Goal: Communication & Community: Answer question/provide support

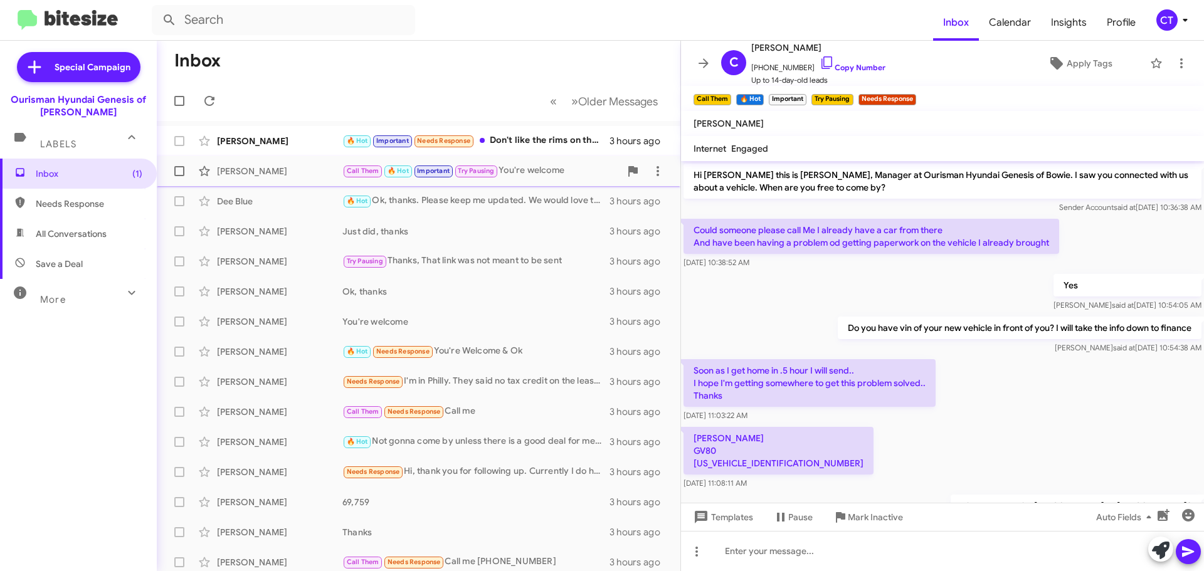
scroll to position [466, 0]
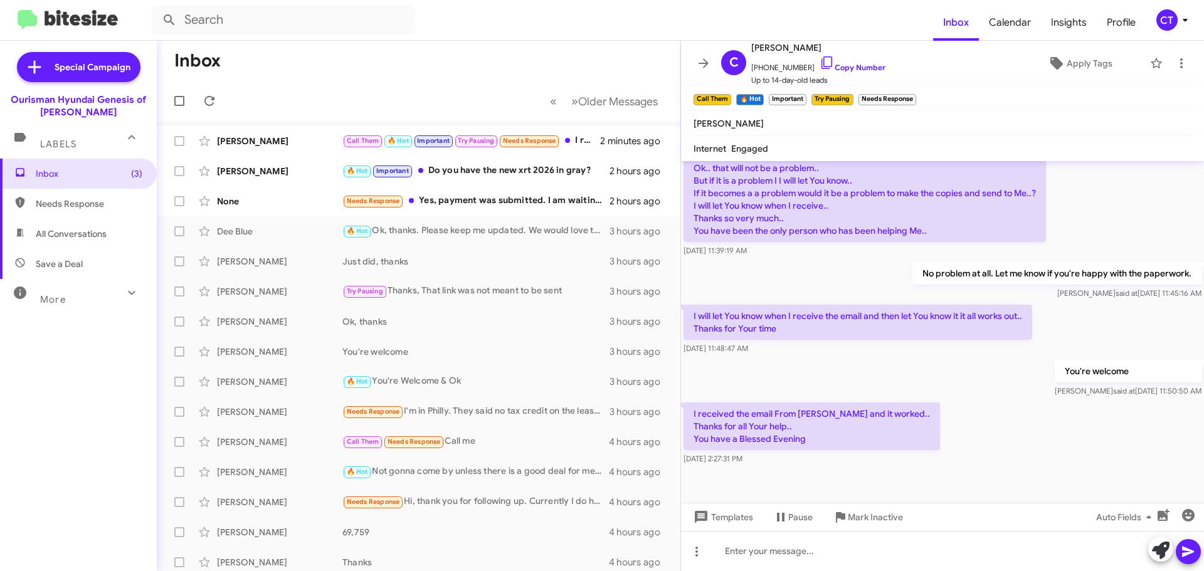
scroll to position [537, 0]
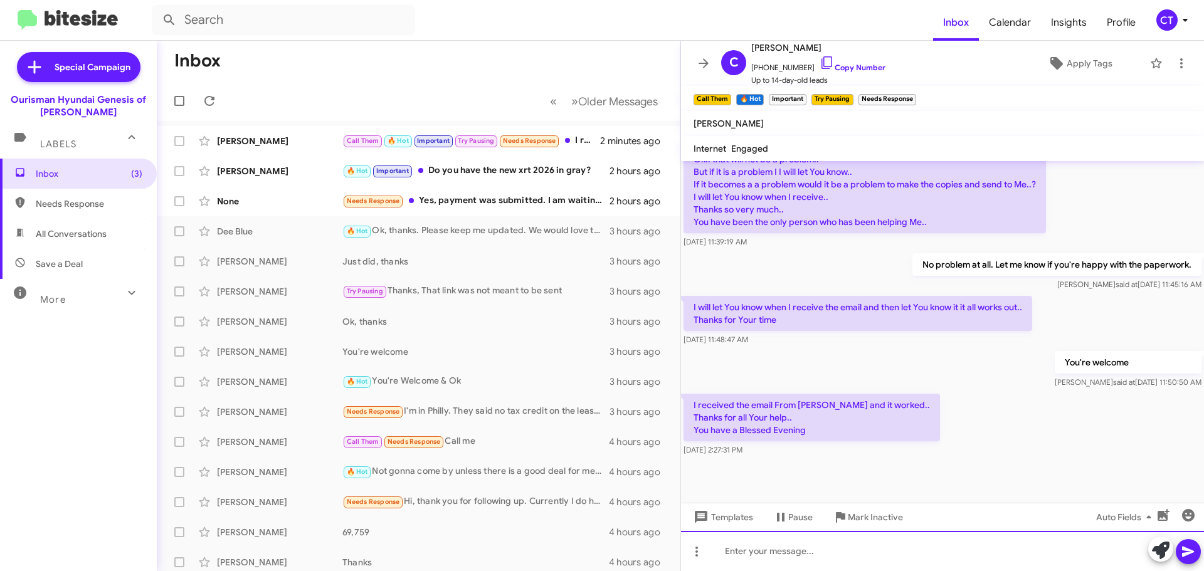
click at [762, 565] on div at bounding box center [942, 551] width 523 height 40
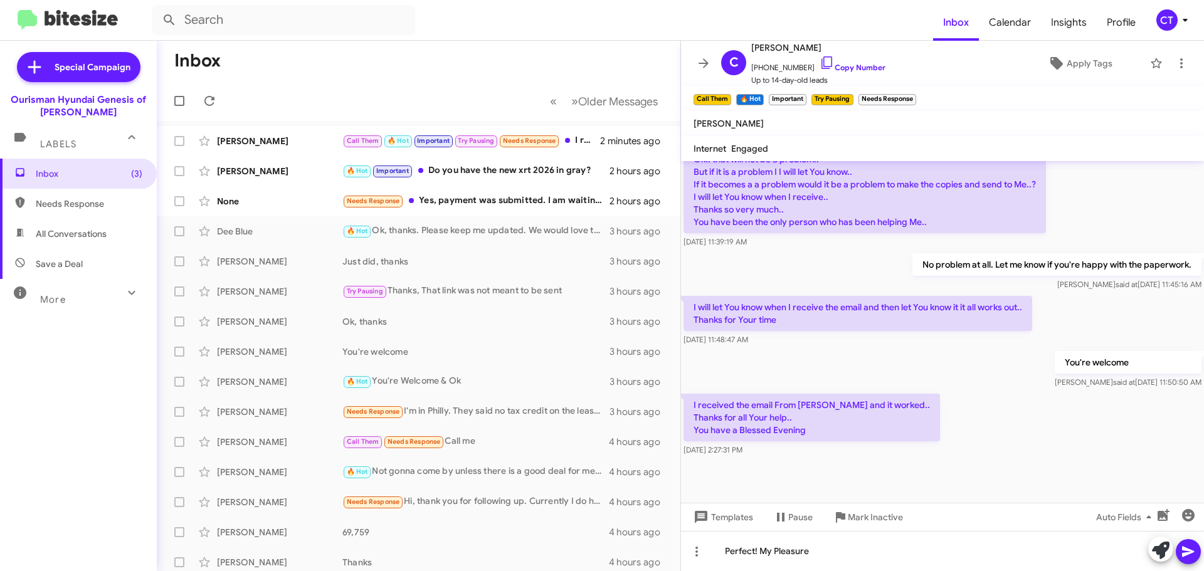
click at [1194, 554] on icon at bounding box center [1187, 551] width 15 height 15
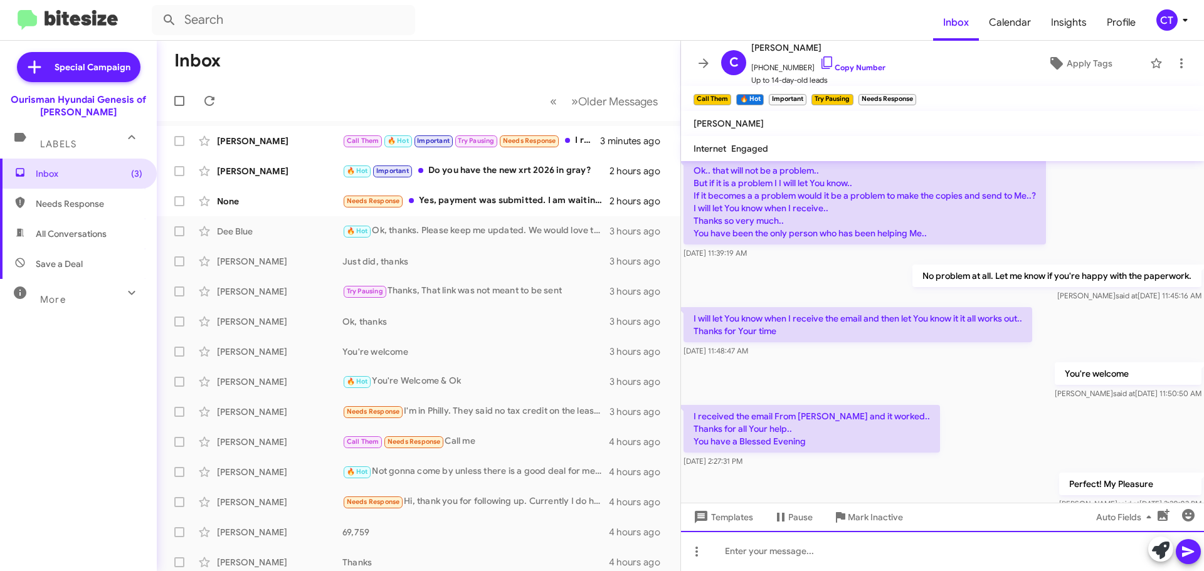
scroll to position [583, 0]
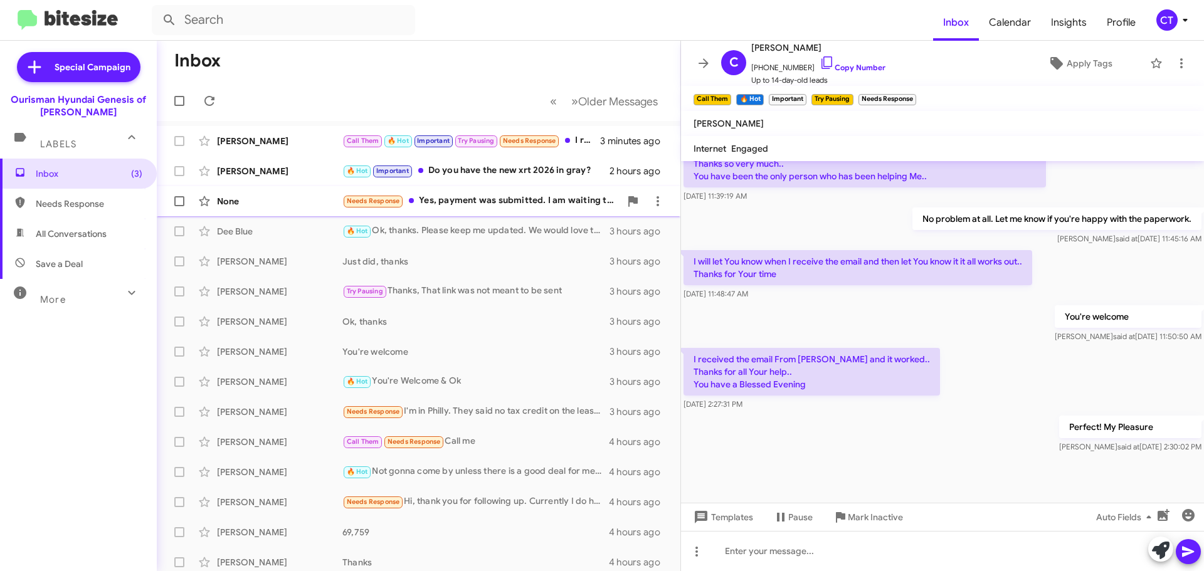
click at [457, 212] on div "None Needs Response Yes, payment was submitted. I am waiting to confirm so we c…" at bounding box center [418, 201] width 503 height 25
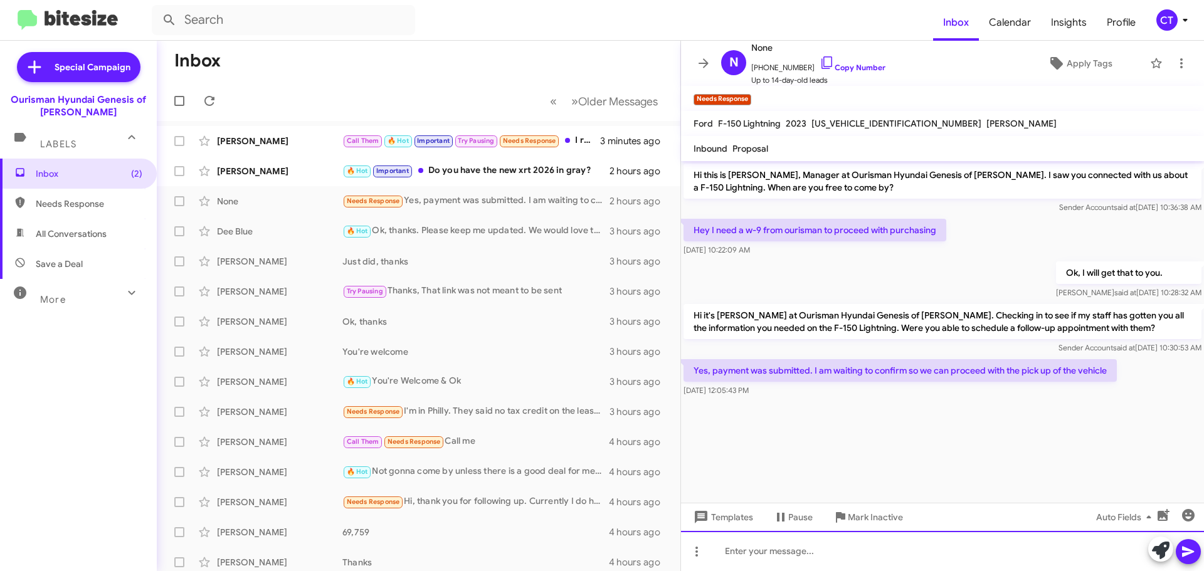
click at [824, 567] on div at bounding box center [942, 551] width 523 height 40
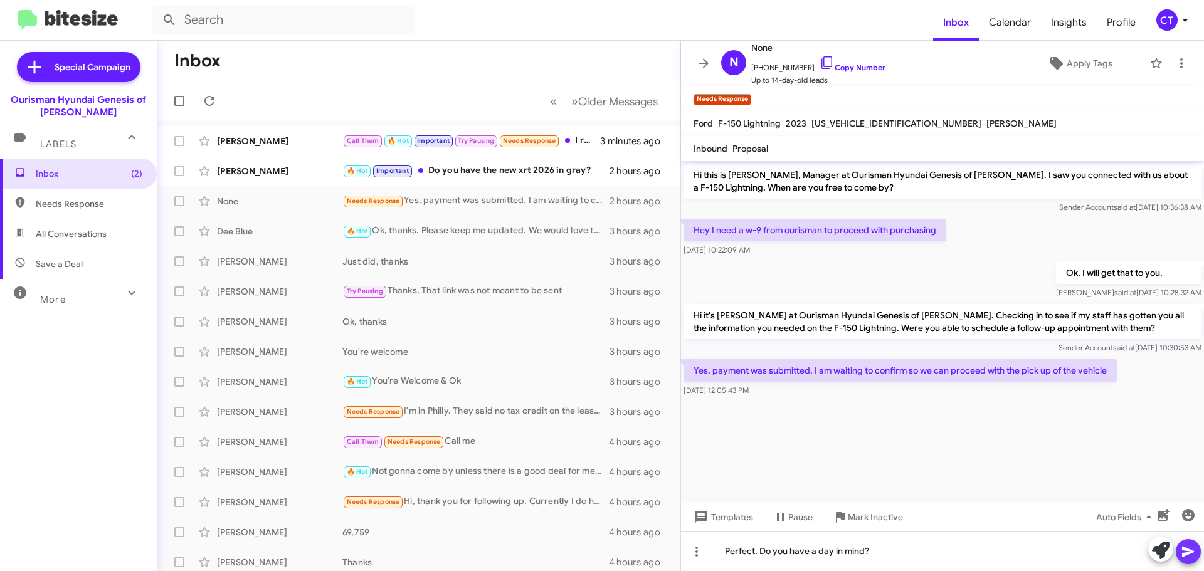
click at [1192, 563] on span at bounding box center [1187, 551] width 15 height 25
click at [494, 173] on div "🔥 Hot Important Do you have the new xrt 2026 in gray?" at bounding box center [481, 171] width 278 height 14
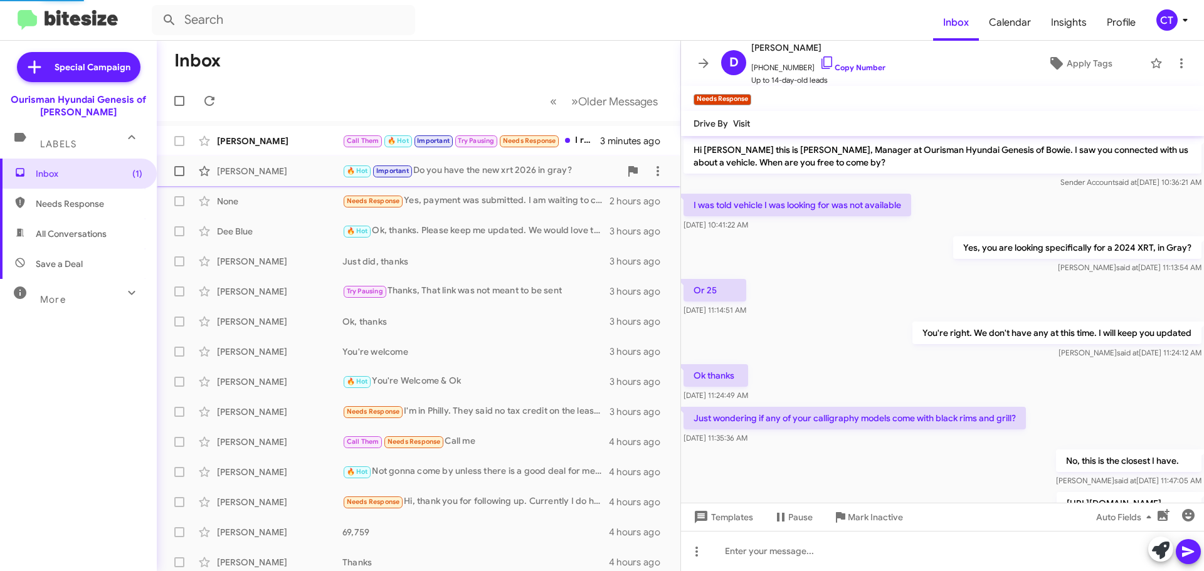
scroll to position [253, 0]
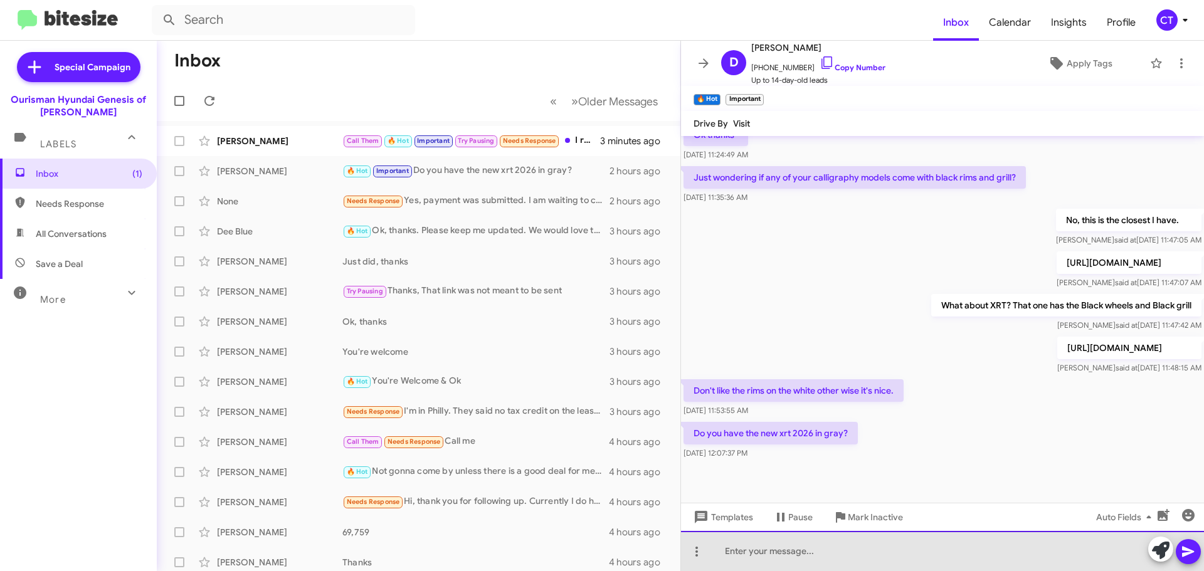
click at [733, 551] on div at bounding box center [942, 551] width 523 height 40
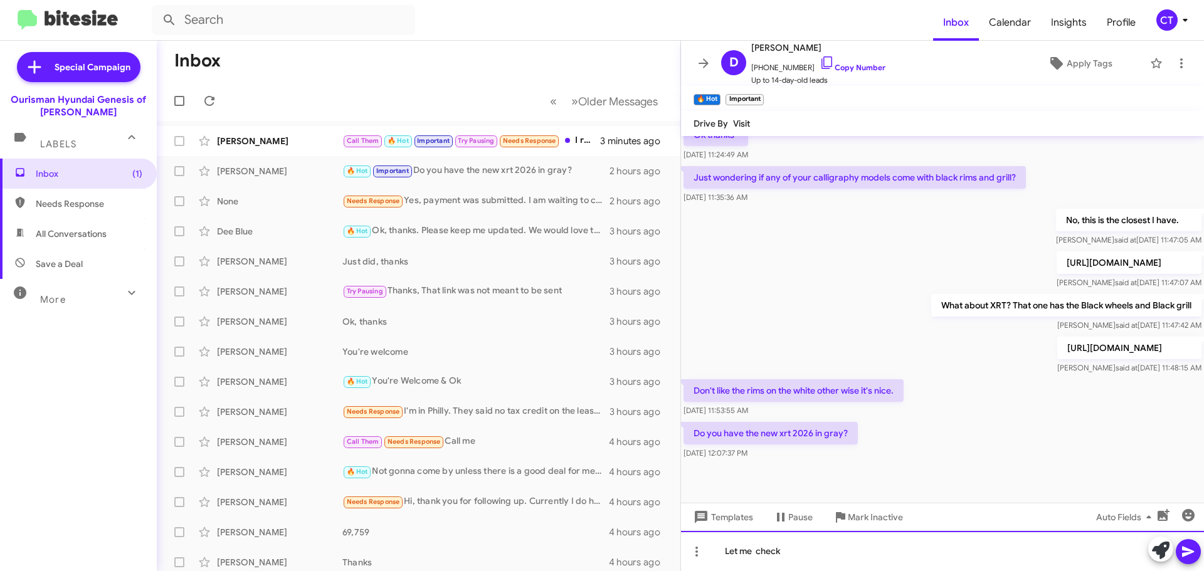
click at [756, 552] on div "Let me check" at bounding box center [942, 551] width 523 height 40
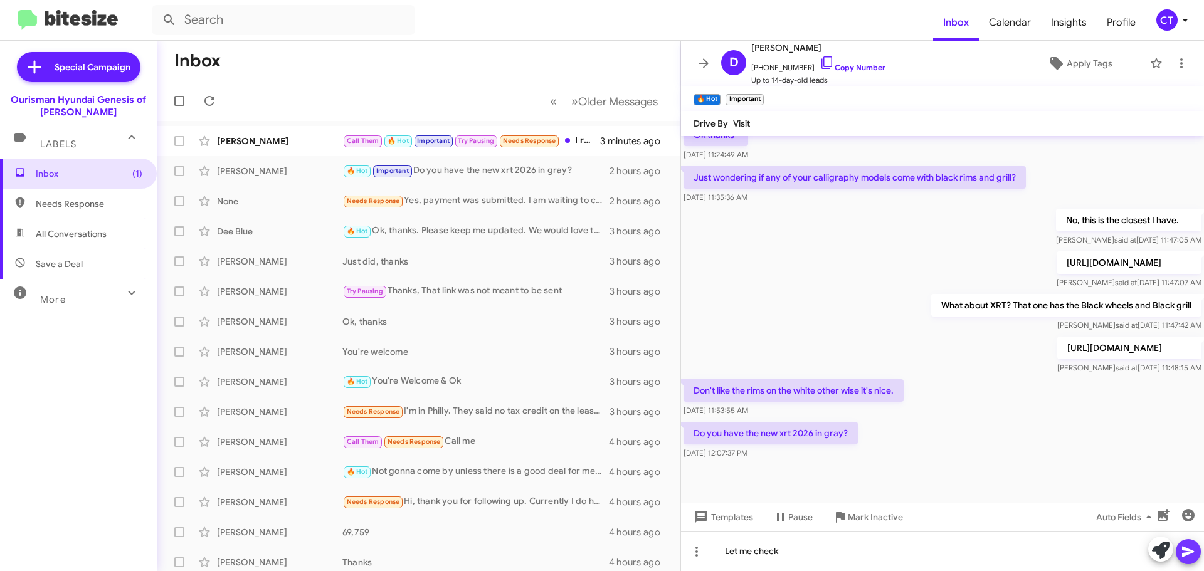
click at [1195, 557] on icon at bounding box center [1187, 551] width 15 height 15
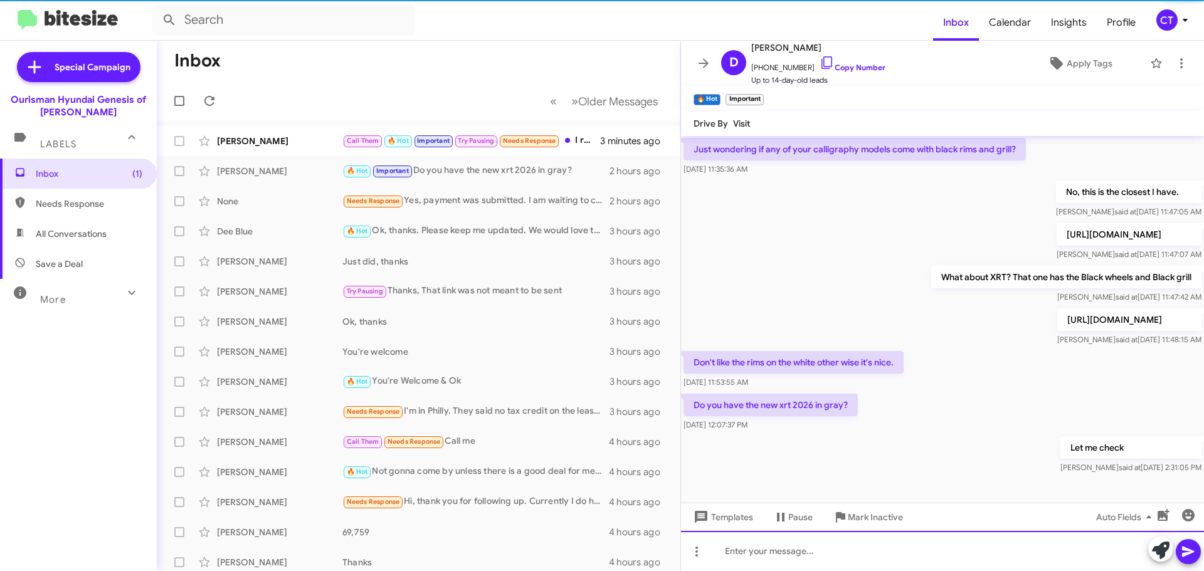
scroll to position [299, 0]
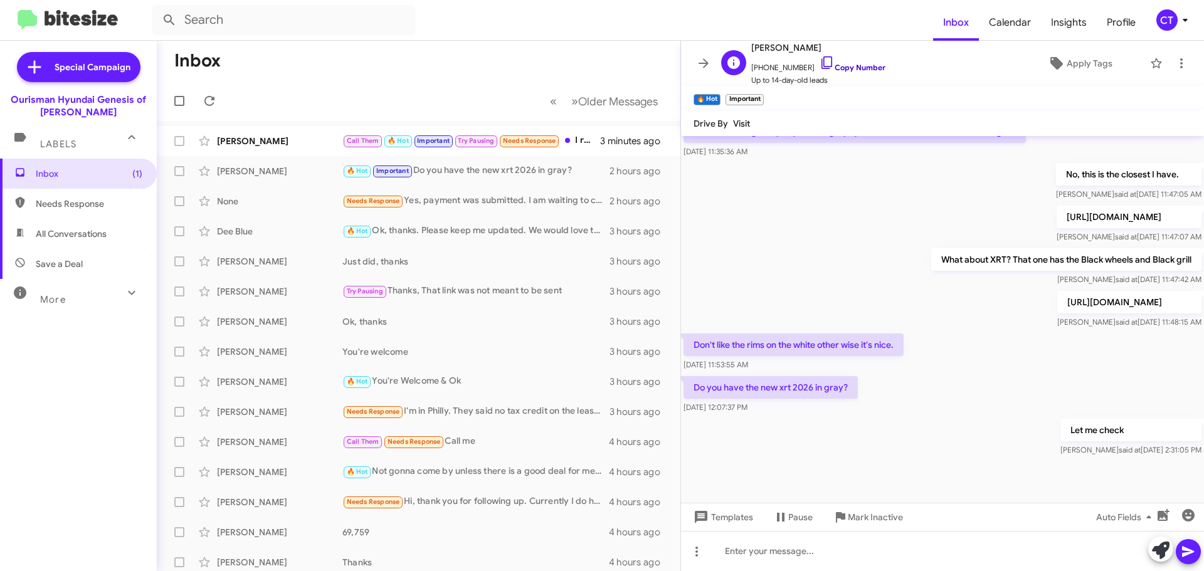
click at [819, 59] on icon at bounding box center [826, 62] width 15 height 15
drag, startPoint x: 16, startPoint y: 127, endPoint x: 262, endPoint y: 145, distance: 247.1
click at [262, 143] on div "Calvin Suggs" at bounding box center [279, 141] width 125 height 13
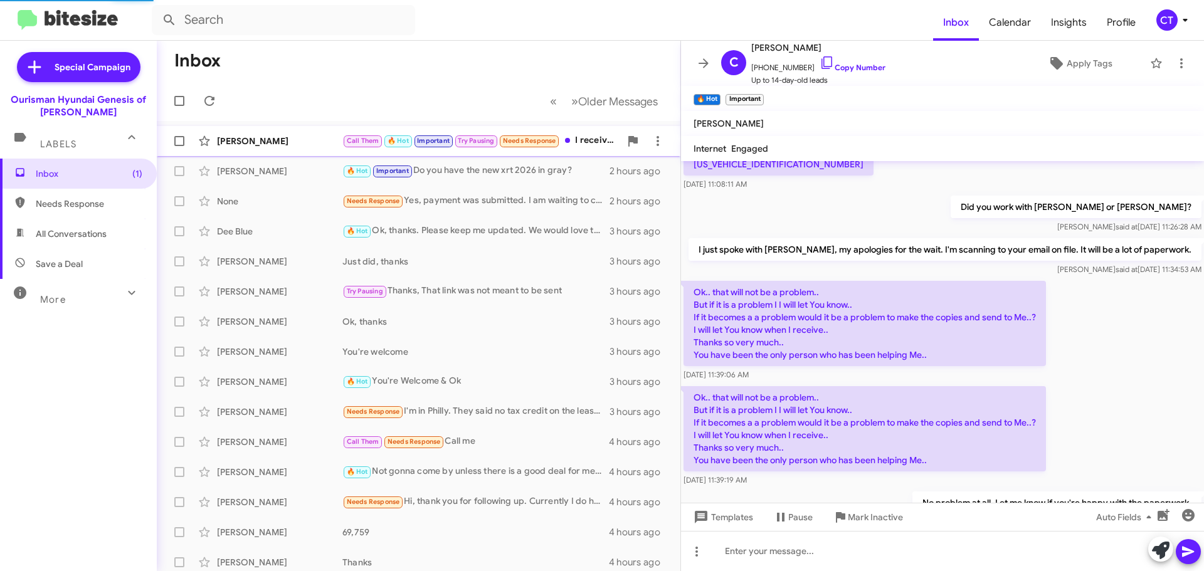
scroll to position [583, 0]
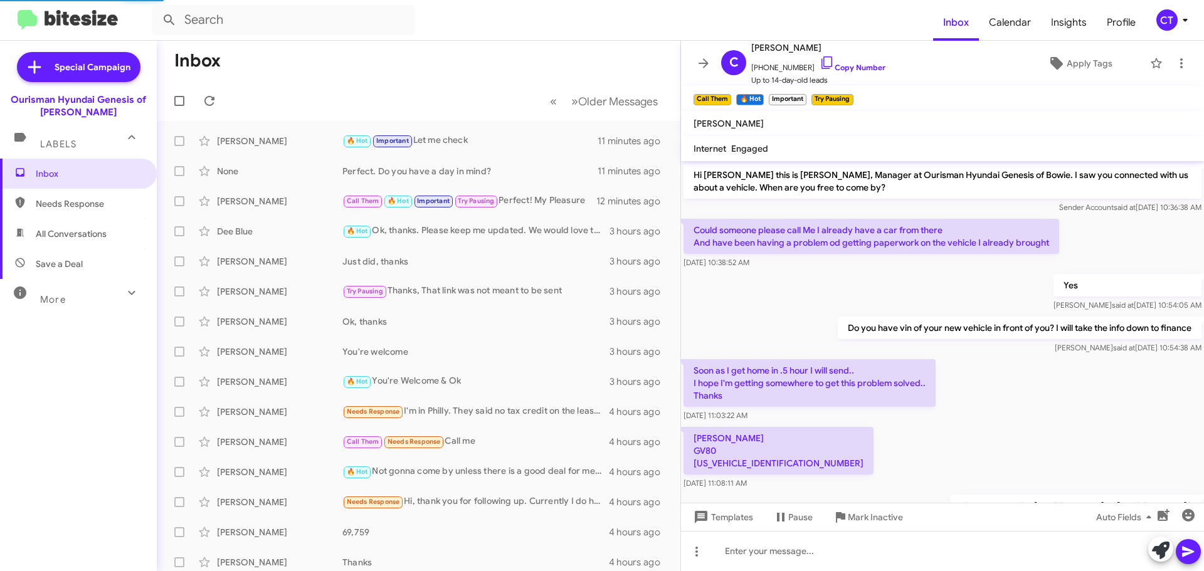
scroll to position [558, 0]
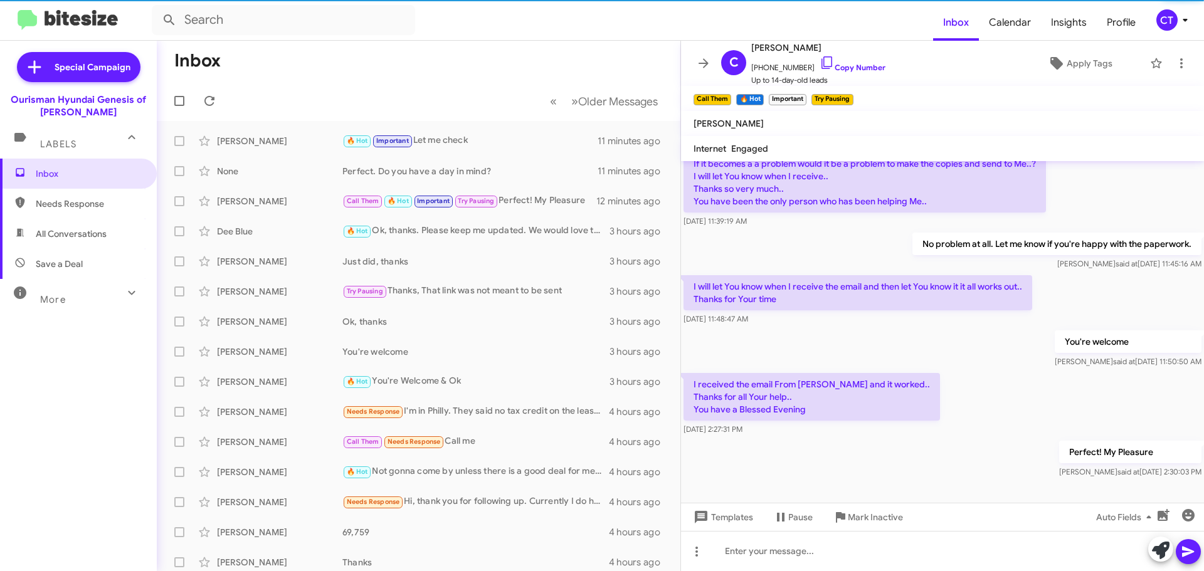
click at [1170, 16] on div "CT" at bounding box center [1166, 19] width 21 height 21
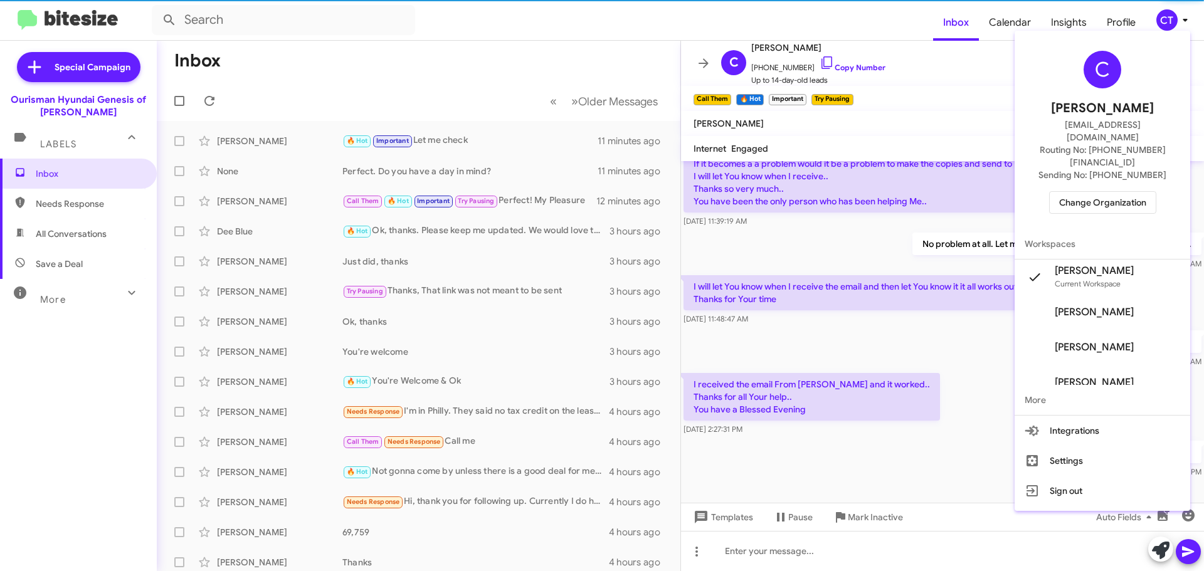
click at [1108, 192] on span "Change Organization" at bounding box center [1102, 202] width 87 height 21
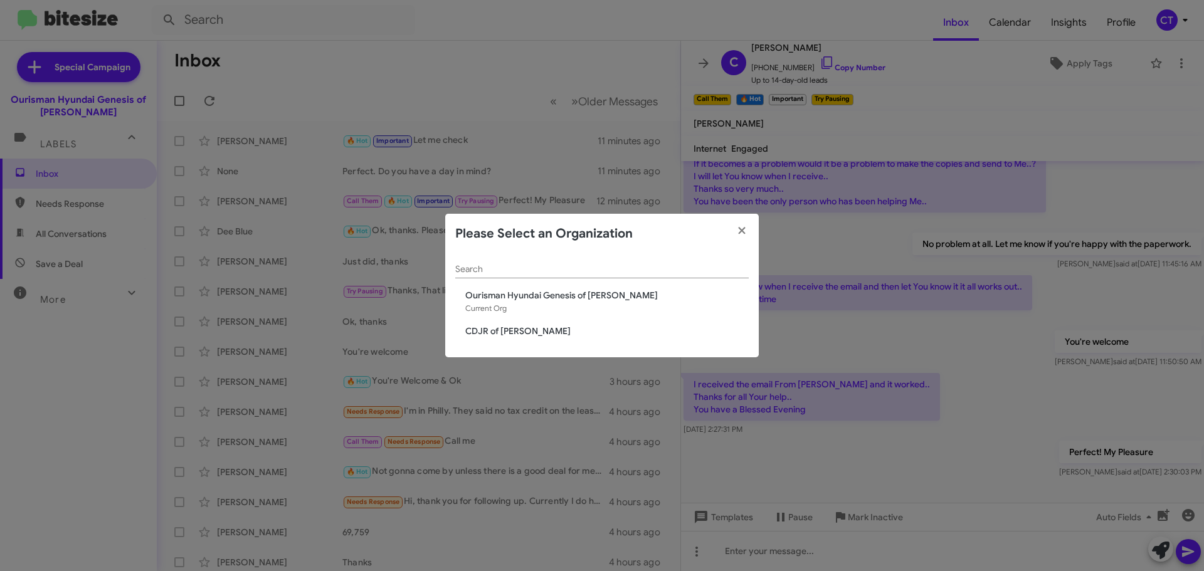
click at [508, 321] on div "Search Ourisman Hyundai Genesis of Bowie Current Org CDJR of Bowie" at bounding box center [601, 306] width 313 height 104
click at [508, 327] on span "CDJR of [PERSON_NAME]" at bounding box center [606, 331] width 283 height 13
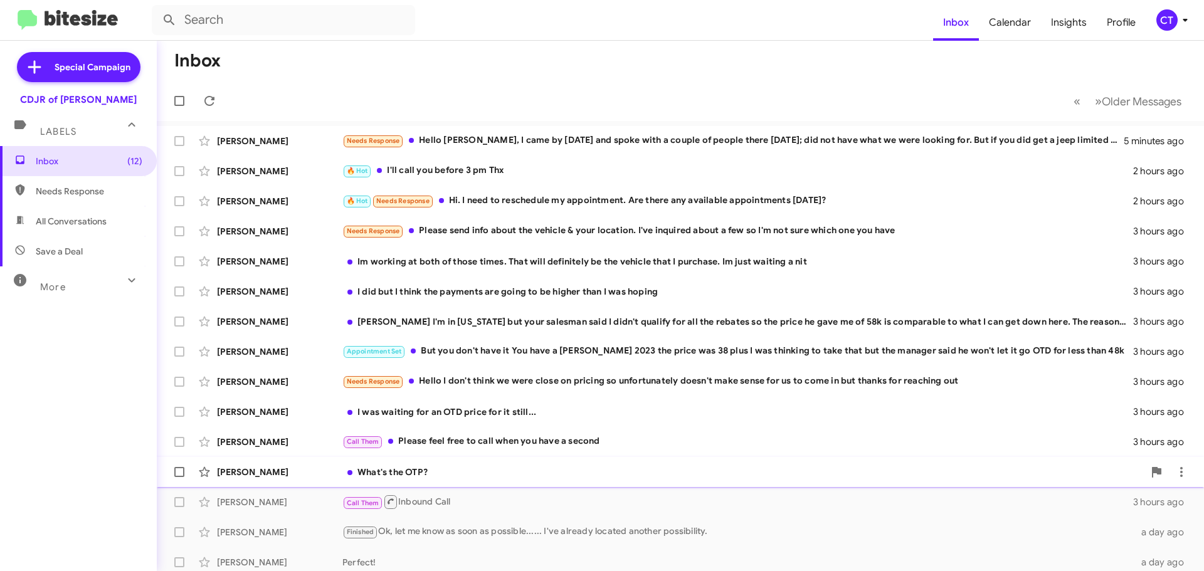
click at [418, 471] on div "What's the OTP?" at bounding box center [742, 472] width 801 height 13
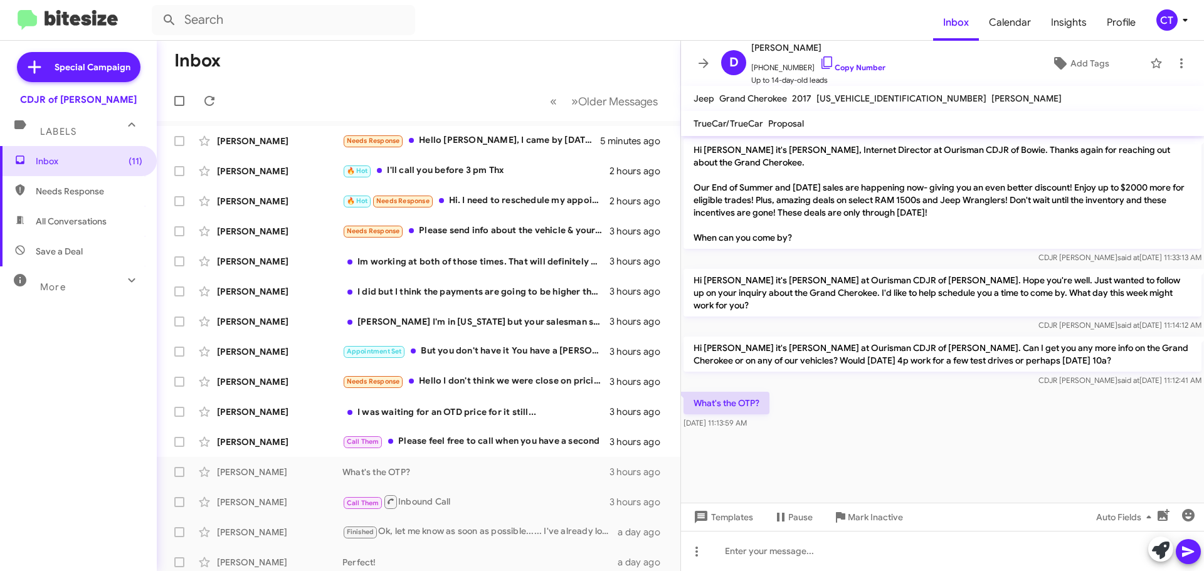
drag, startPoint x: 813, startPoint y: 59, endPoint x: 684, endPoint y: 61, distance: 129.2
click at [819, 58] on icon at bounding box center [826, 62] width 15 height 15
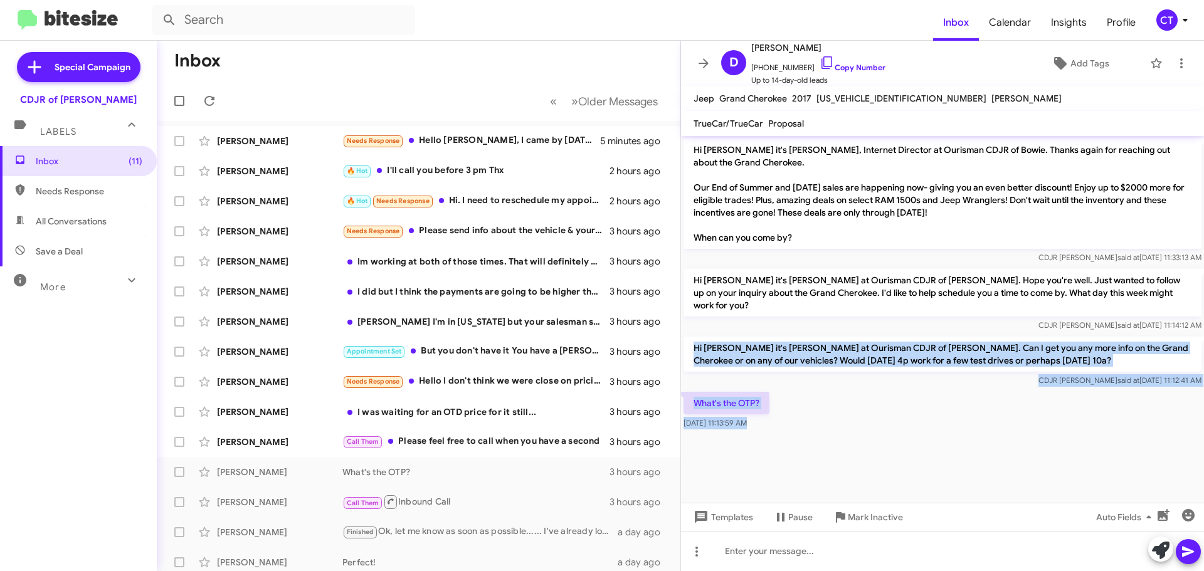
drag, startPoint x: 691, startPoint y: 338, endPoint x: 781, endPoint y: 419, distance: 120.7
click at [781, 419] on cdk-virtual-scroll-viewport "Hi Desmond it's Ciara Taylor, Internet Director at Ourisman CDJR of Bowie. Than…" at bounding box center [942, 319] width 523 height 367
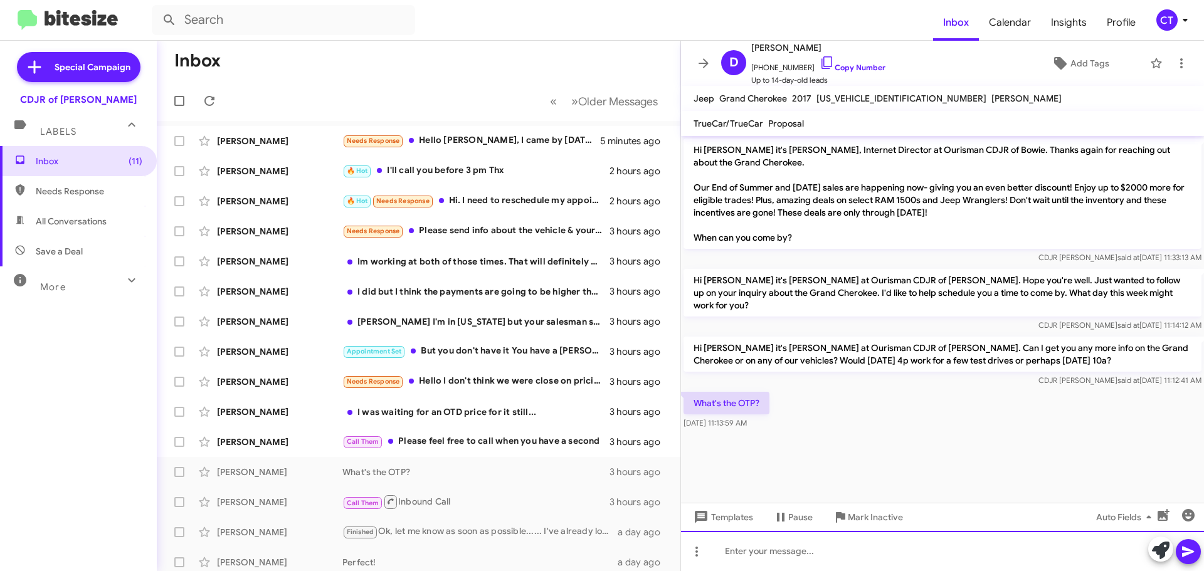
click at [753, 562] on div at bounding box center [942, 551] width 523 height 40
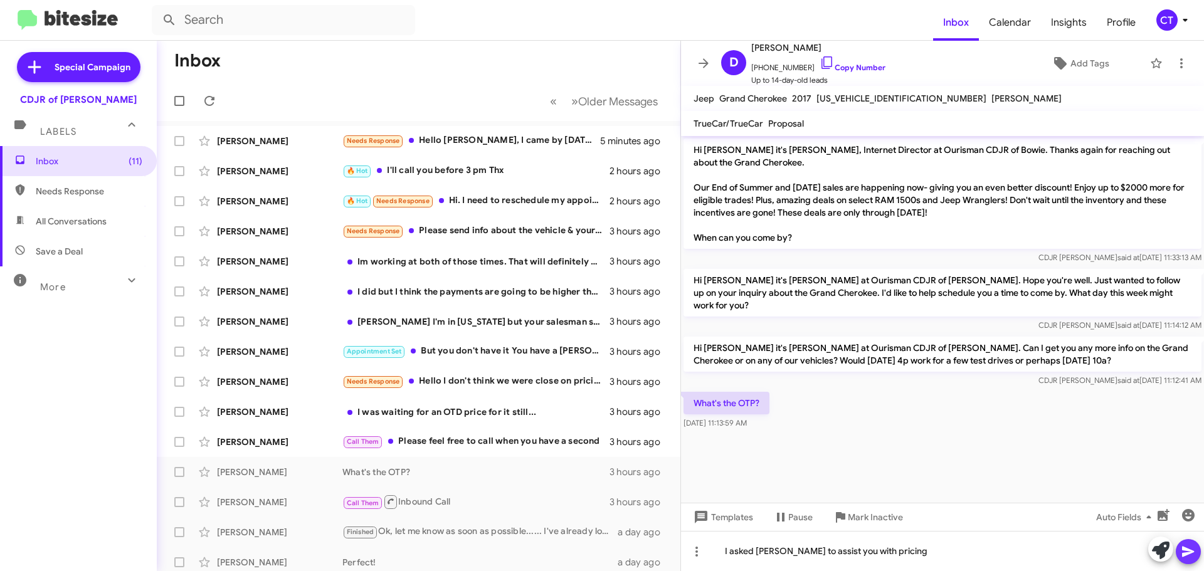
click at [1179, 551] on button at bounding box center [1187, 551] width 25 height 25
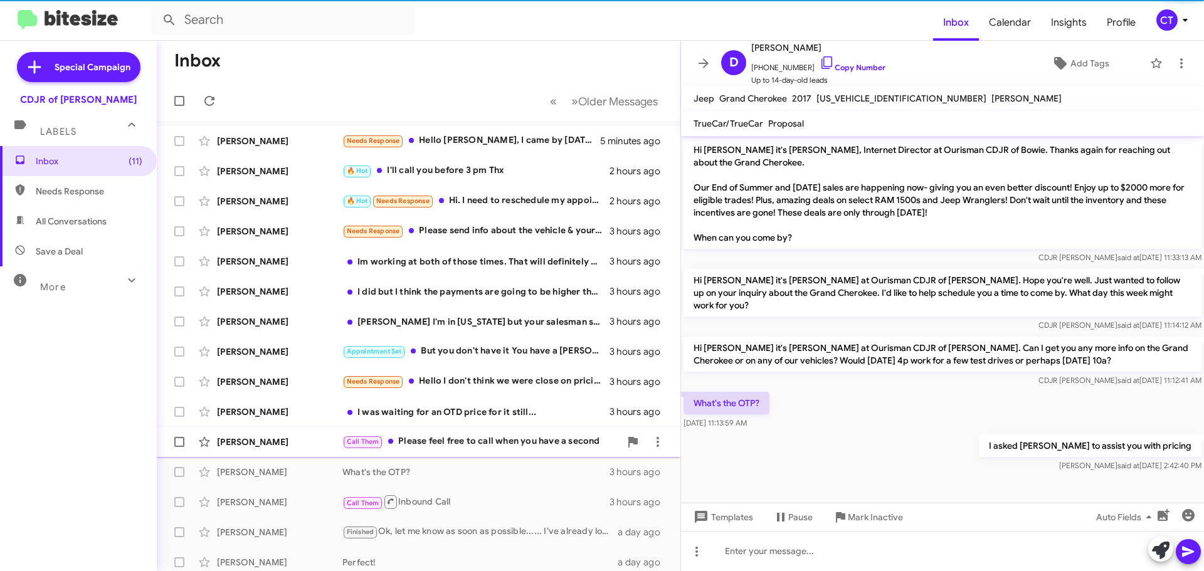
click at [517, 445] on div "Call Them Please feel free to call when you have a second" at bounding box center [481, 441] width 278 height 14
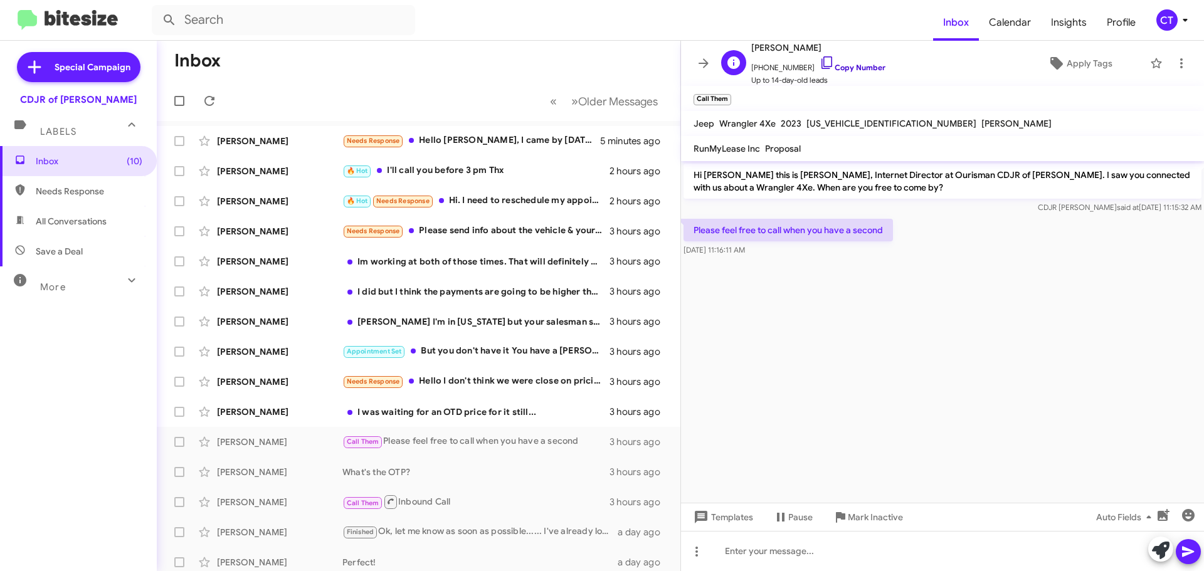
click at [819, 65] on icon at bounding box center [826, 62] width 15 height 15
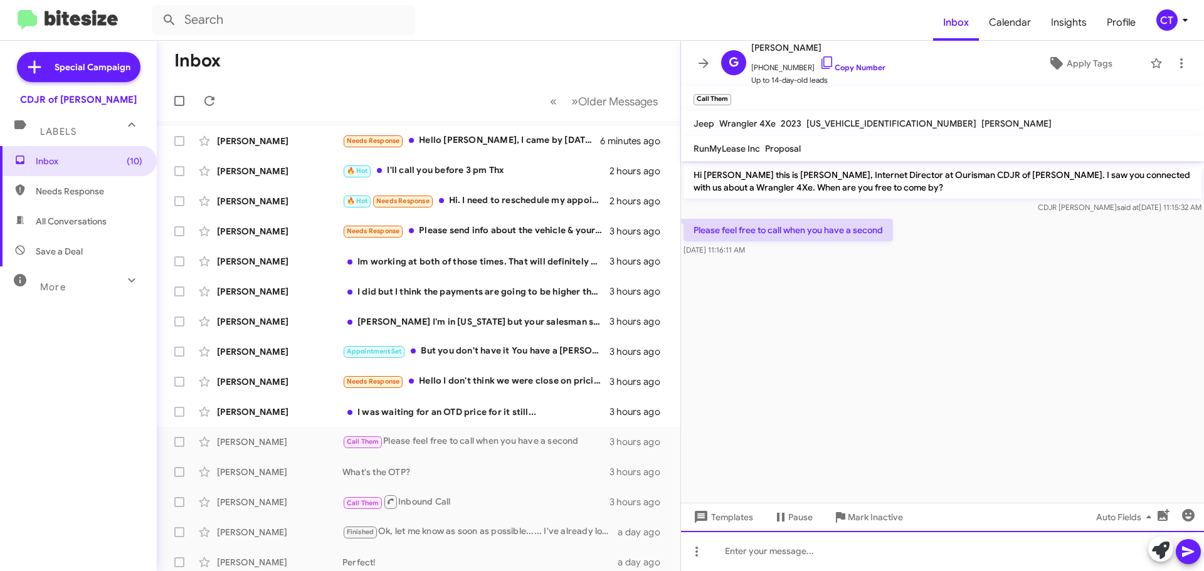
click at [802, 550] on div at bounding box center [942, 551] width 523 height 40
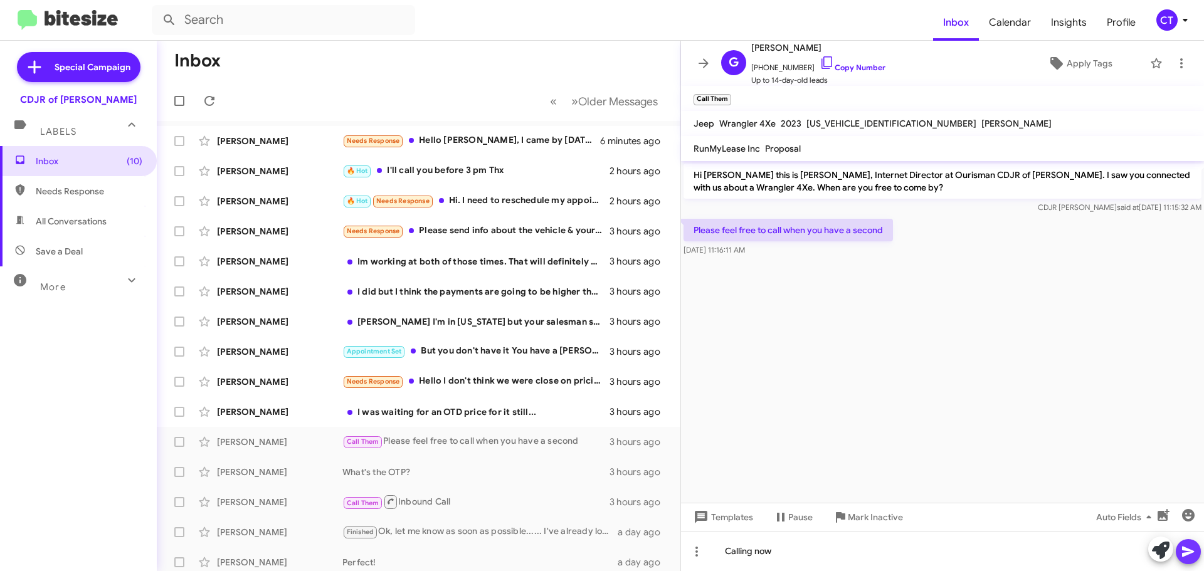
click at [1189, 549] on icon at bounding box center [1187, 551] width 15 height 15
click at [475, 149] on div "Ryan Lewis Needs Response Hello Ciara, I came by last Saturday and spoke with a…" at bounding box center [418, 141] width 503 height 25
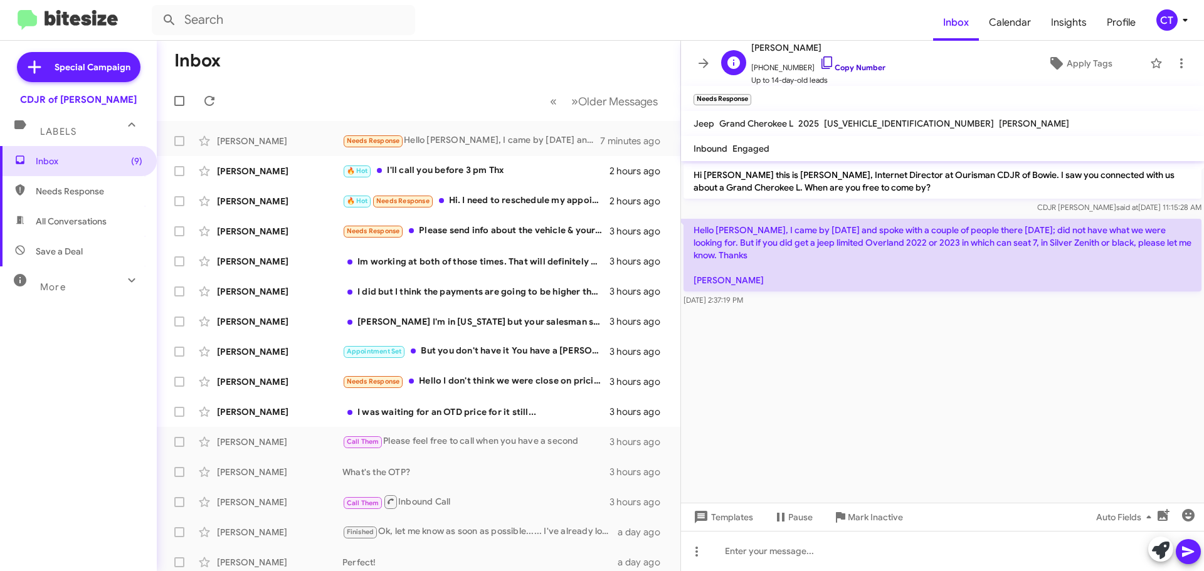
click at [819, 59] on icon at bounding box center [826, 62] width 15 height 15
drag, startPoint x: 691, startPoint y: 230, endPoint x: 762, endPoint y: 307, distance: 103.8
click at [762, 307] on div "Hello Ciara, I came by last Saturday and spoke with a couple of people there la…" at bounding box center [942, 262] width 523 height 93
copy div "Hello Ciara, I came by last Saturday and spoke with a couple of people there la…"
click at [474, 162] on div "Angela Tolbert 🔥 Hot I'll call you before 3 pm Thx 2 hours ago" at bounding box center [418, 171] width 503 height 25
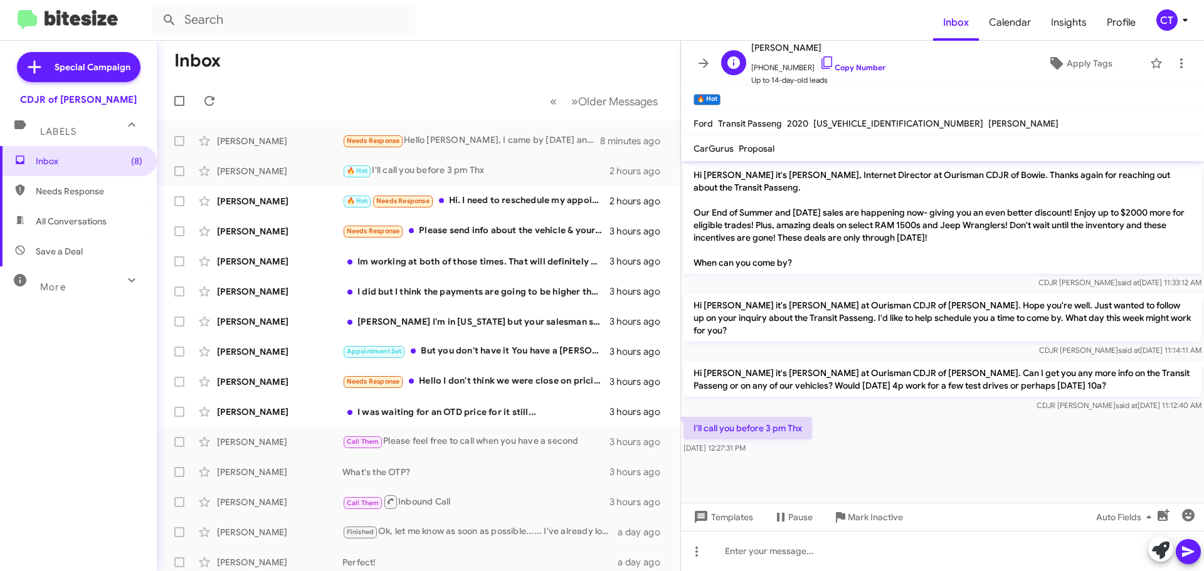
drag, startPoint x: 818, startPoint y: 63, endPoint x: 806, endPoint y: 61, distance: 12.1
click at [819, 63] on icon at bounding box center [826, 62] width 15 height 15
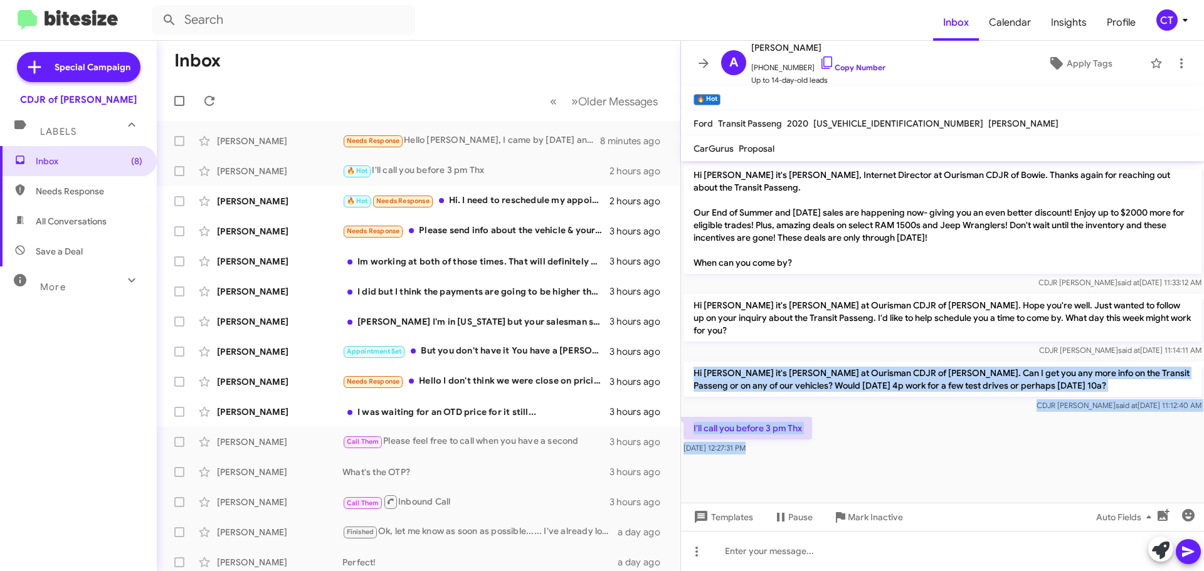
drag, startPoint x: 807, startPoint y: 364, endPoint x: 895, endPoint y: 475, distance: 141.9
click at [895, 475] on cdk-virtual-scroll-viewport "Hi Angela it's Ciara Taylor, Internet Director at Ourisman CDJR of Bowie. Thank…" at bounding box center [942, 332] width 523 height 342
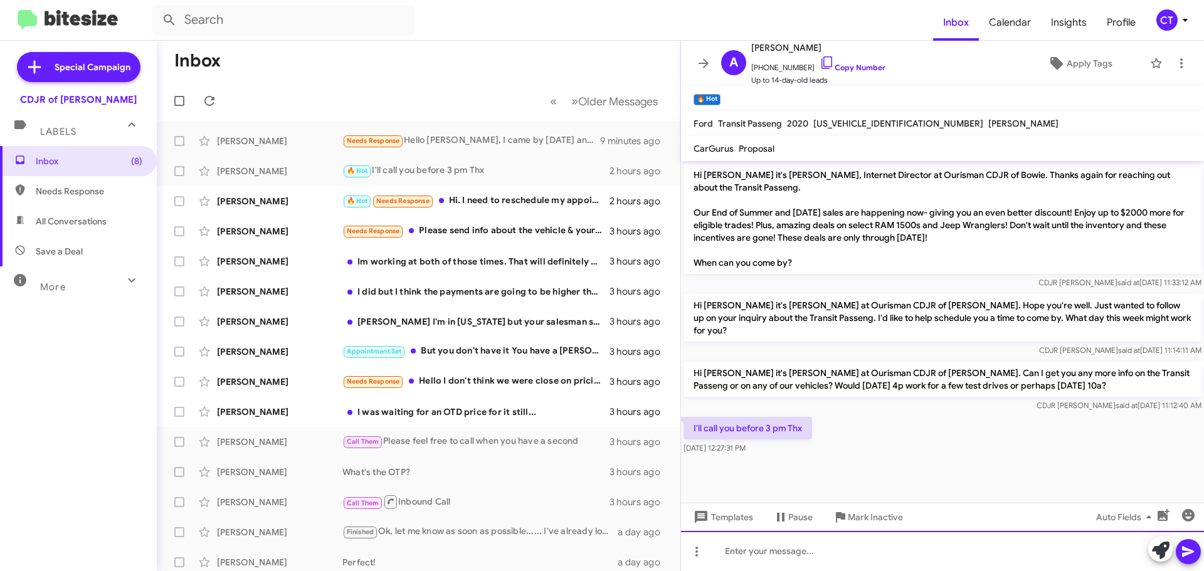
click at [772, 562] on div at bounding box center [942, 551] width 523 height 40
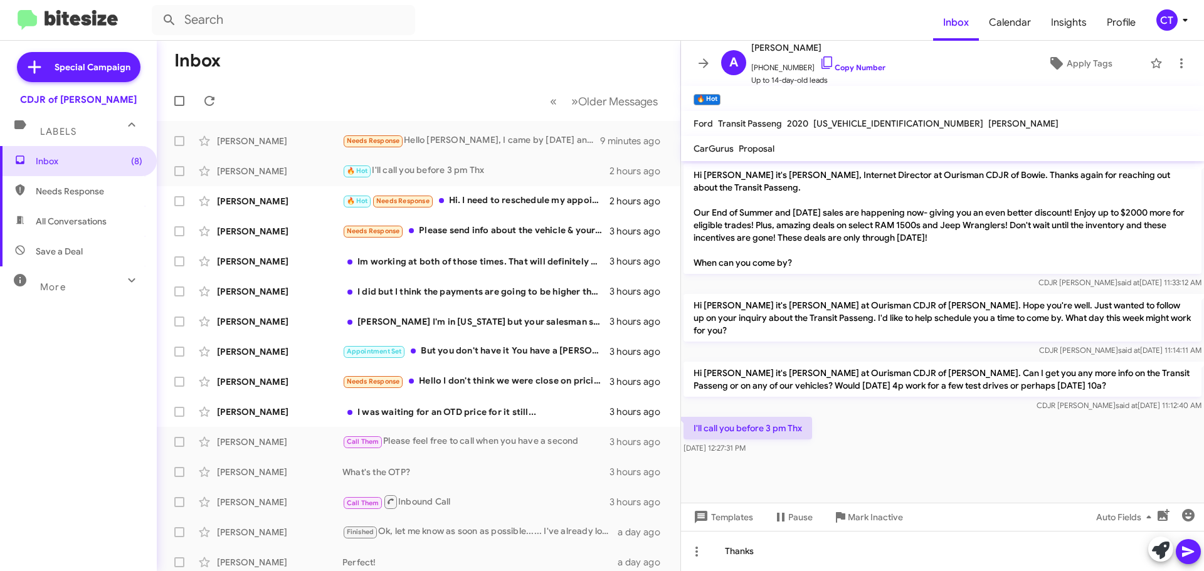
click at [1182, 555] on icon at bounding box center [1188, 552] width 12 height 11
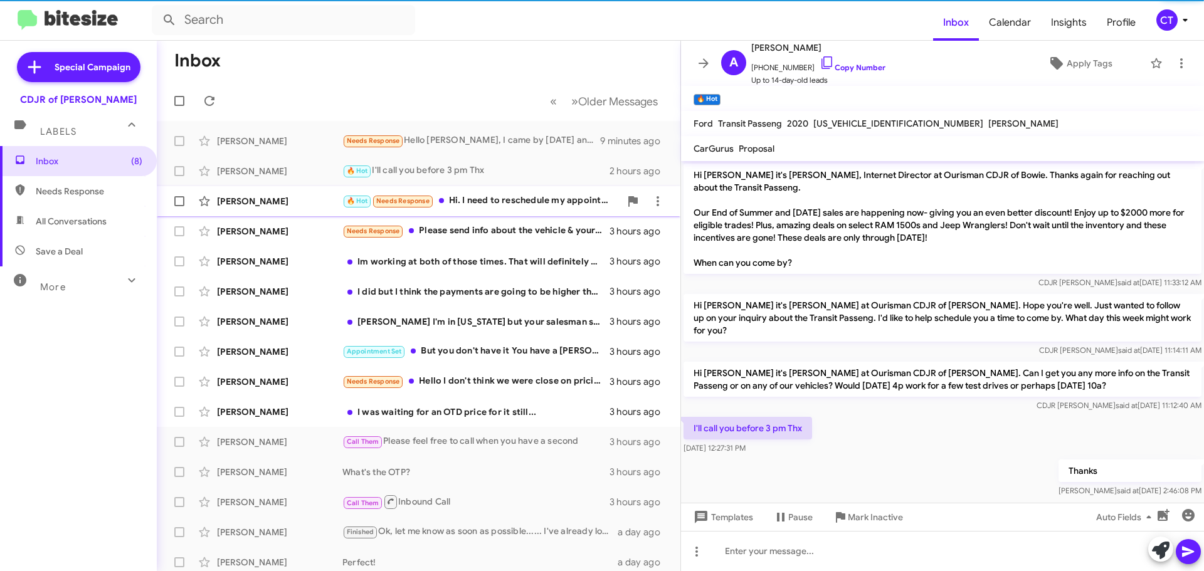
click at [522, 209] on div "Ashley Bullard 🔥 Hot Needs Response Hi. I need to reschedule my appointment. Ar…" at bounding box center [418, 201] width 503 height 25
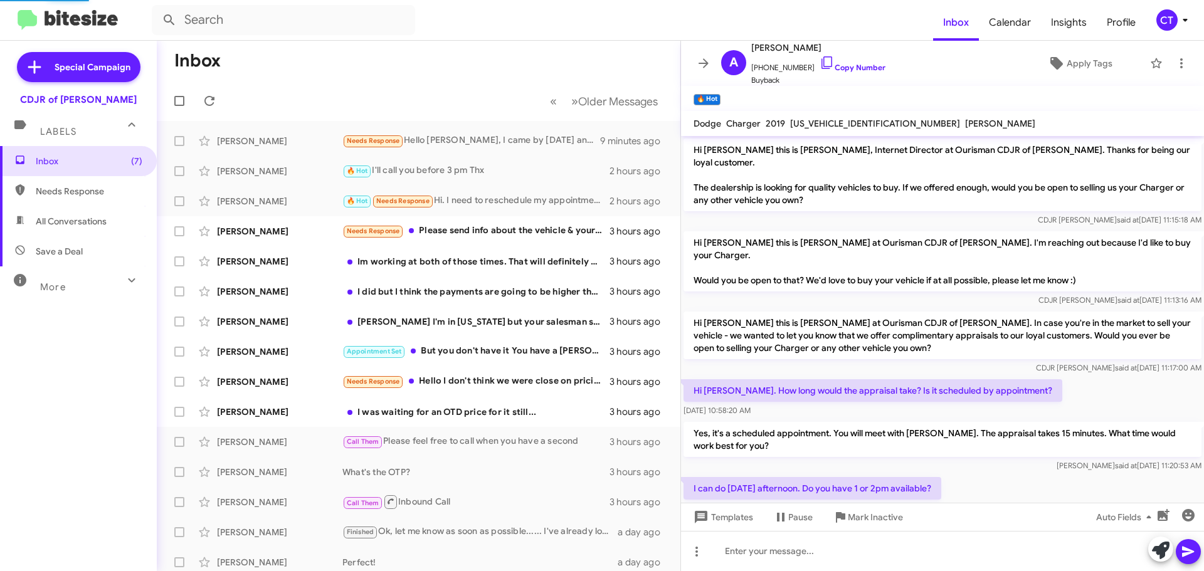
scroll to position [191, 0]
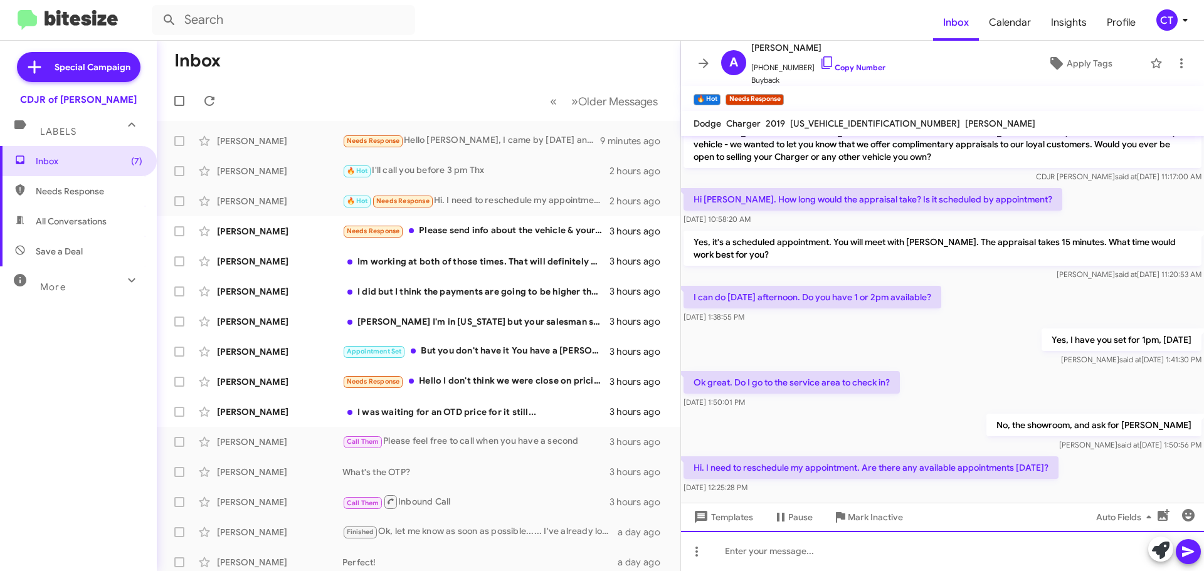
click at [834, 549] on div at bounding box center [942, 551] width 523 height 40
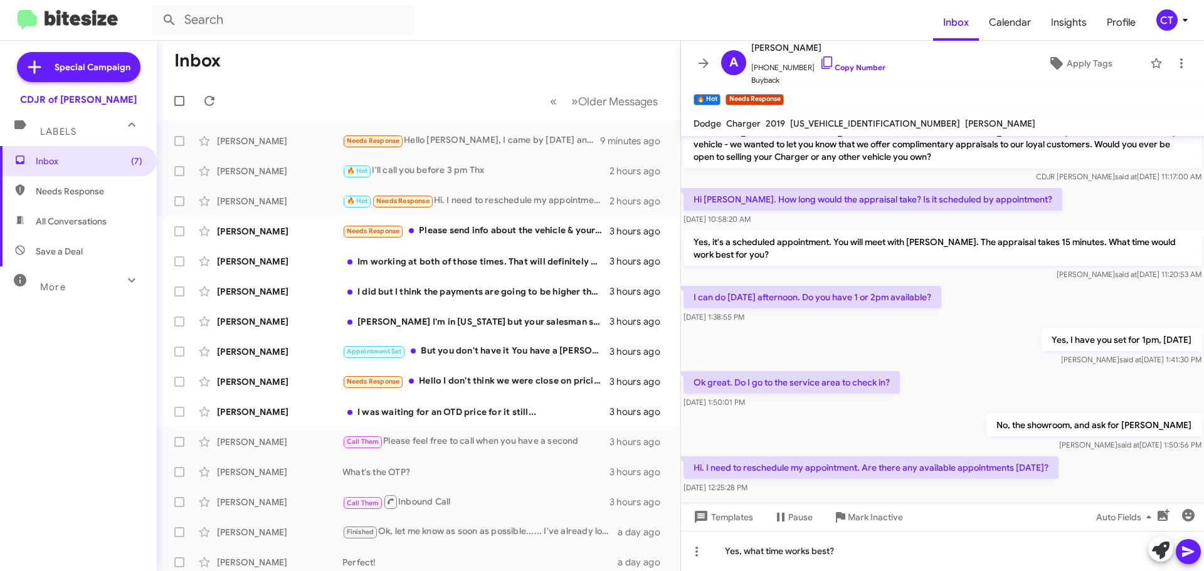
click at [1187, 552] on icon at bounding box center [1188, 552] width 12 height 11
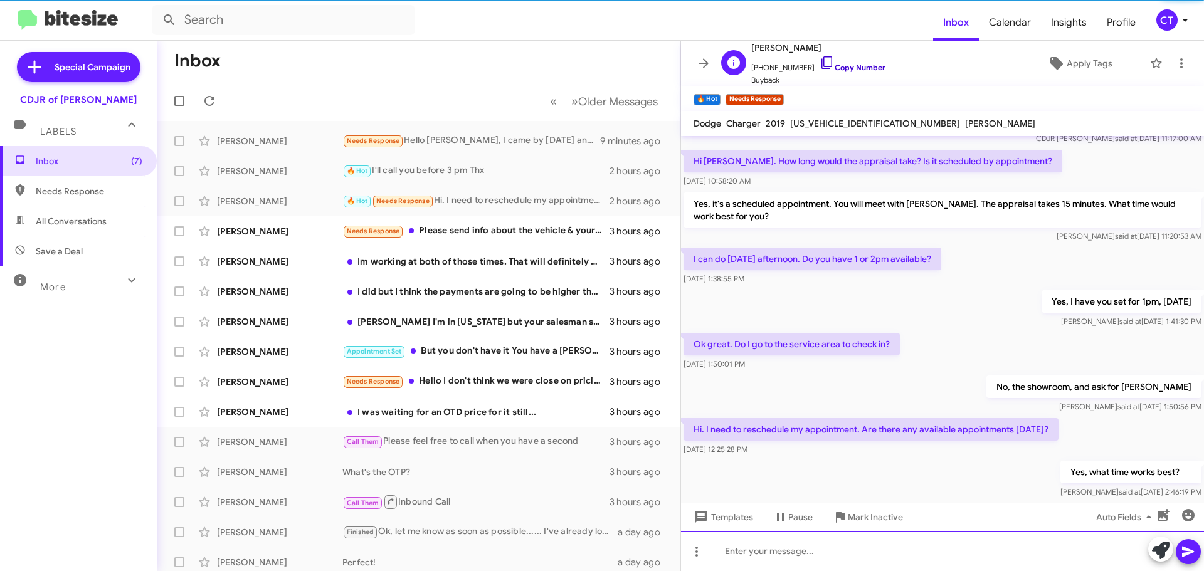
scroll to position [237, 0]
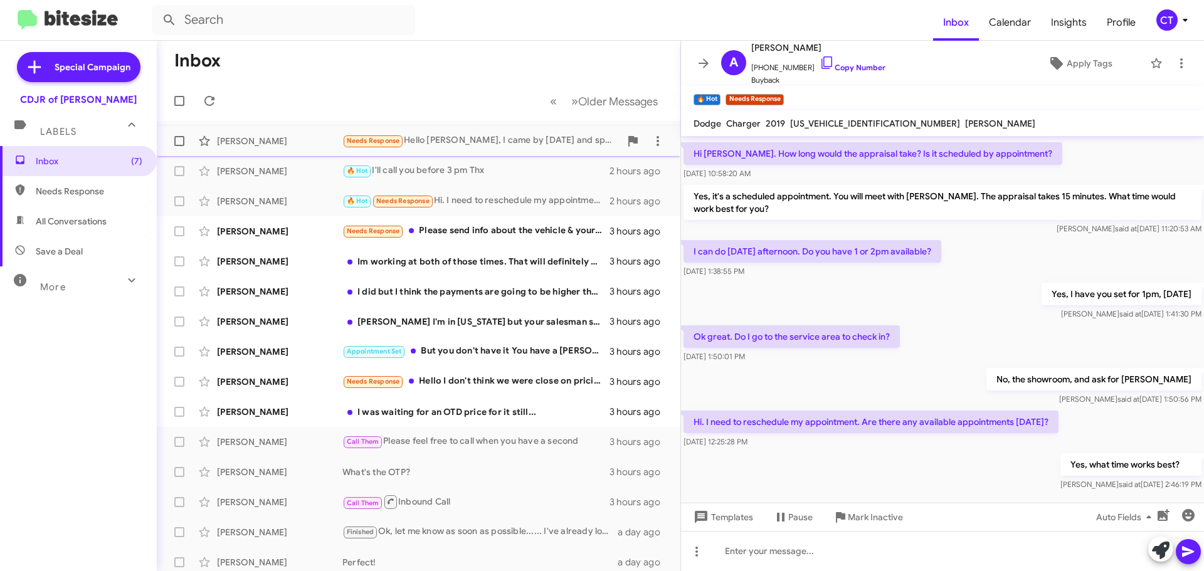
drag, startPoint x: 812, startPoint y: 60, endPoint x: 576, endPoint y: 138, distance: 249.4
click at [819, 60] on icon at bounding box center [826, 62] width 15 height 15
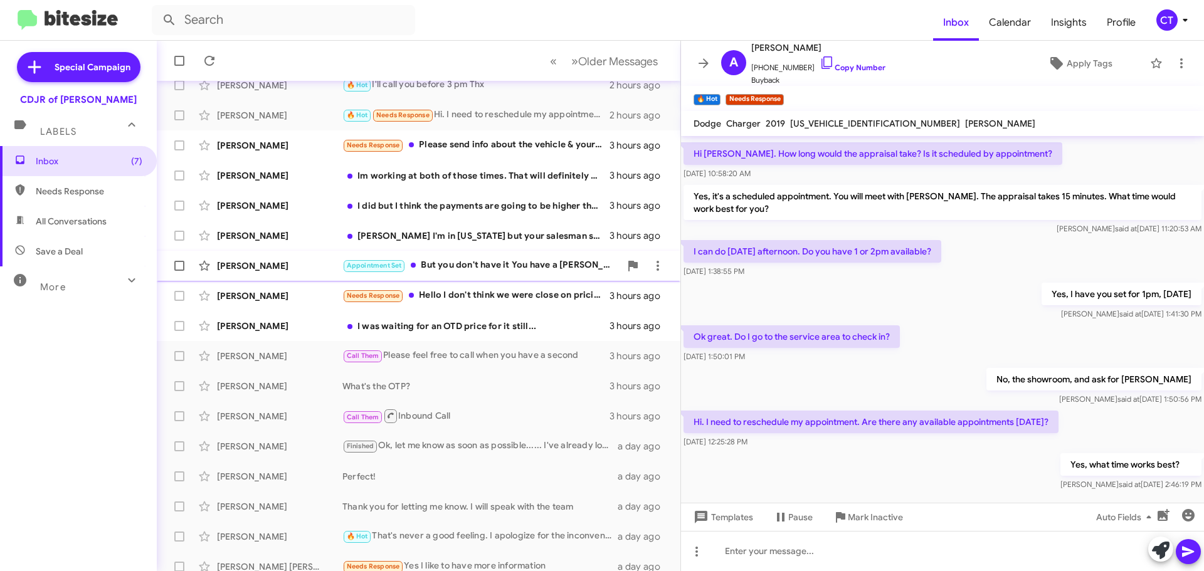
scroll to position [157, 0]
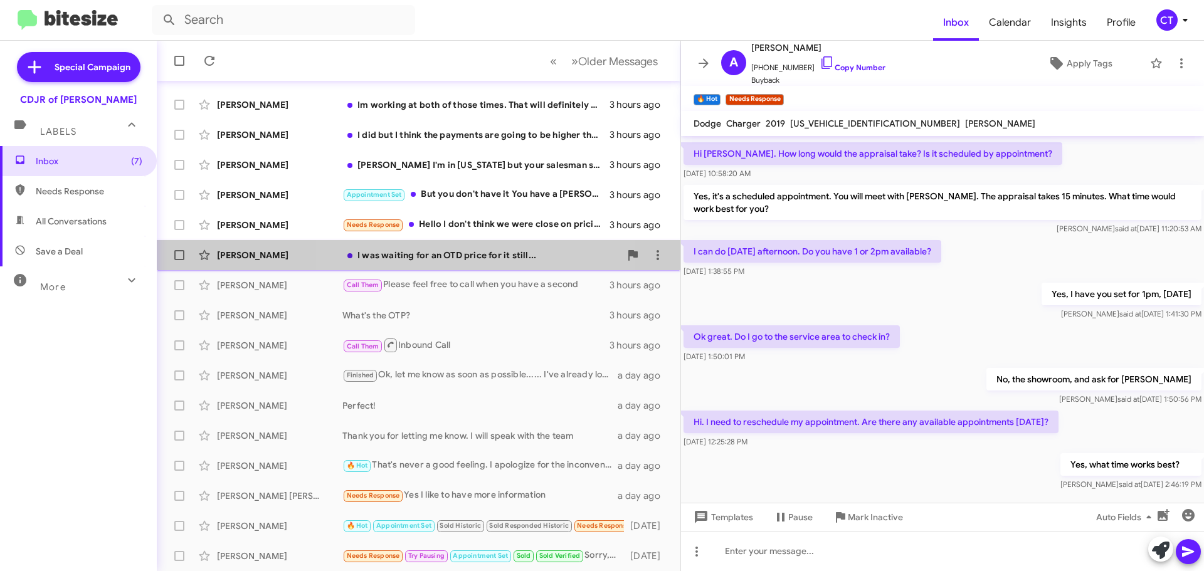
click at [461, 253] on div "I was waiting for an OTD price for it still..." at bounding box center [481, 255] width 278 height 13
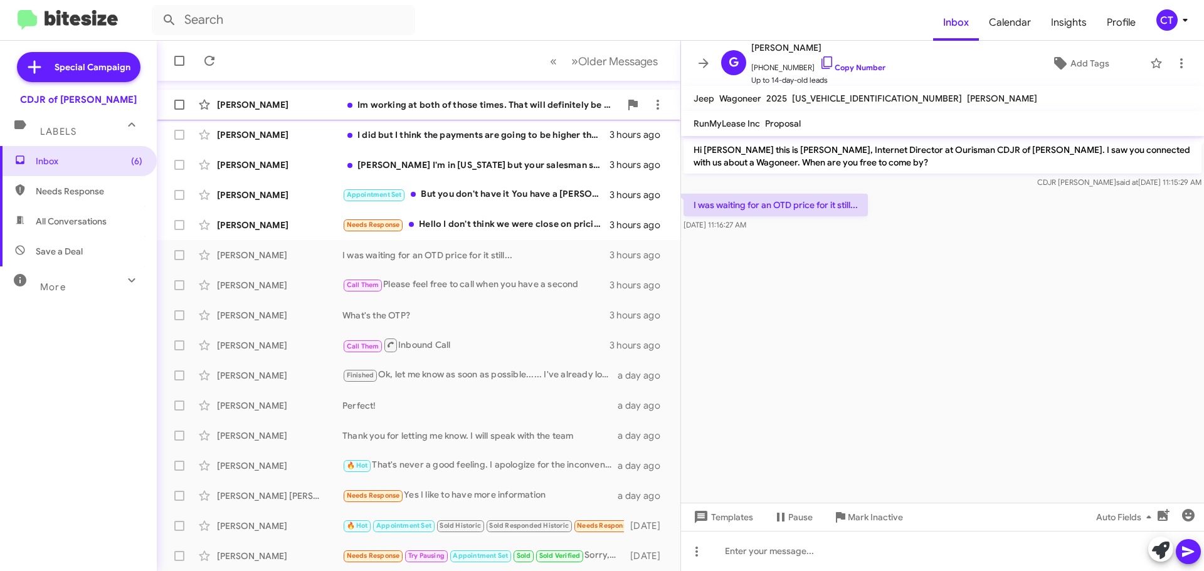
drag, startPoint x: 812, startPoint y: 61, endPoint x: 433, endPoint y: 107, distance: 382.6
click at [819, 61] on icon at bounding box center [826, 62] width 15 height 15
drag, startPoint x: 693, startPoint y: 198, endPoint x: 774, endPoint y: 231, distance: 87.4
click at [774, 231] on div "I was waiting for an OTD price for it still... Sep 4, 2025, 11:16:27 AM" at bounding box center [942, 212] width 523 height 43
copy div "I was waiting for an OTD price for it still... Sep 4, 2025, 11:16:27 AM"
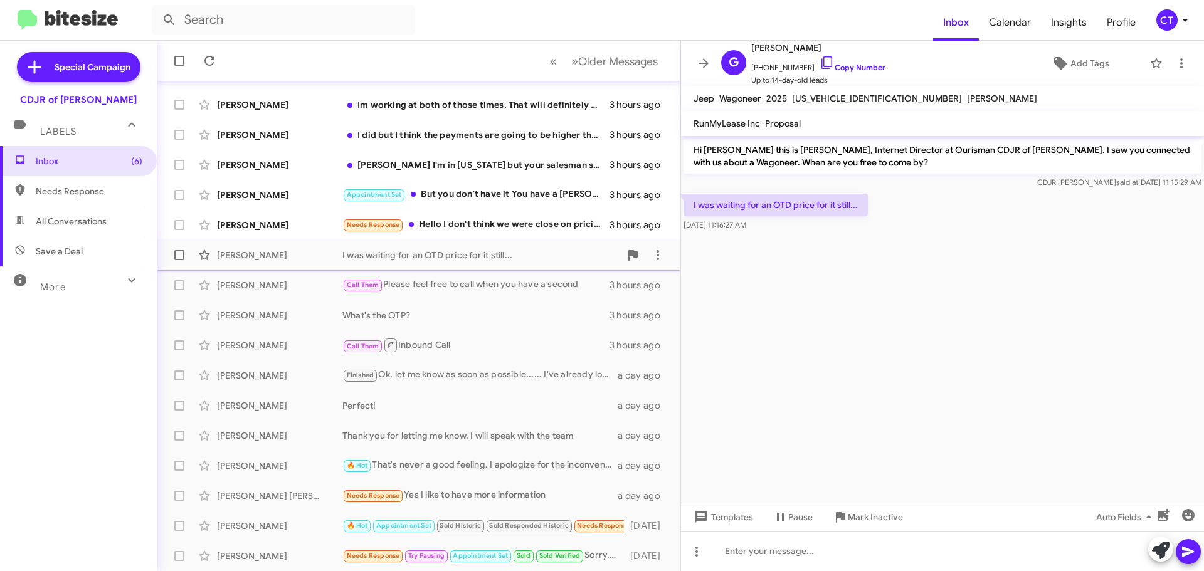
drag, startPoint x: 485, startPoint y: 225, endPoint x: 458, endPoint y: 244, distance: 33.2
click at [485, 225] on div "Needs Response Hello I don't think we were close on pricing so unfortunately do…" at bounding box center [475, 225] width 267 height 14
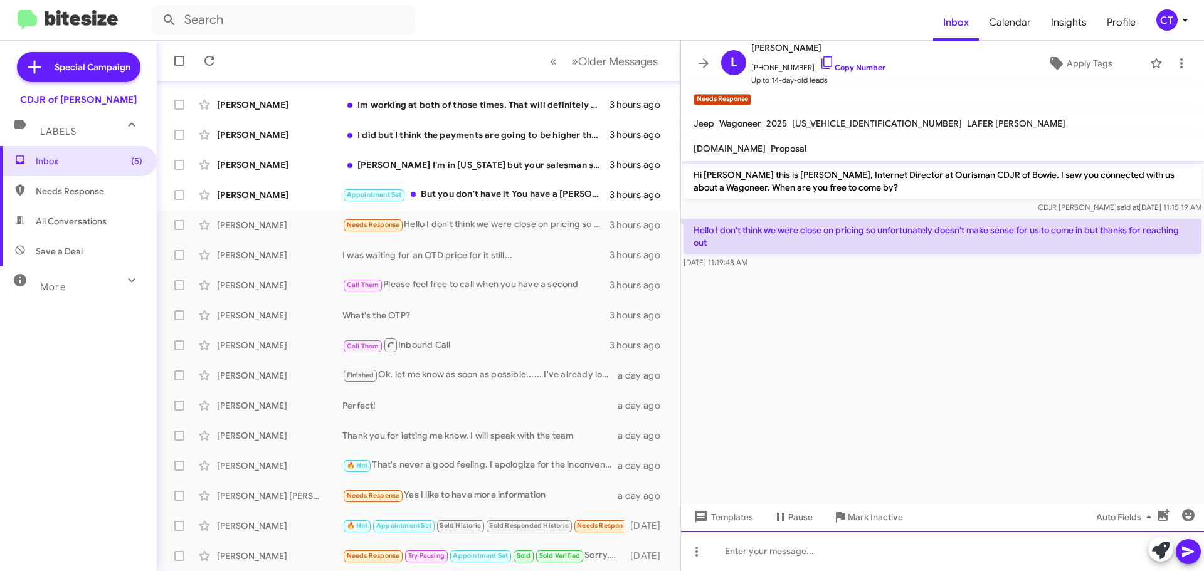
click at [804, 554] on div at bounding box center [942, 551] width 523 height 40
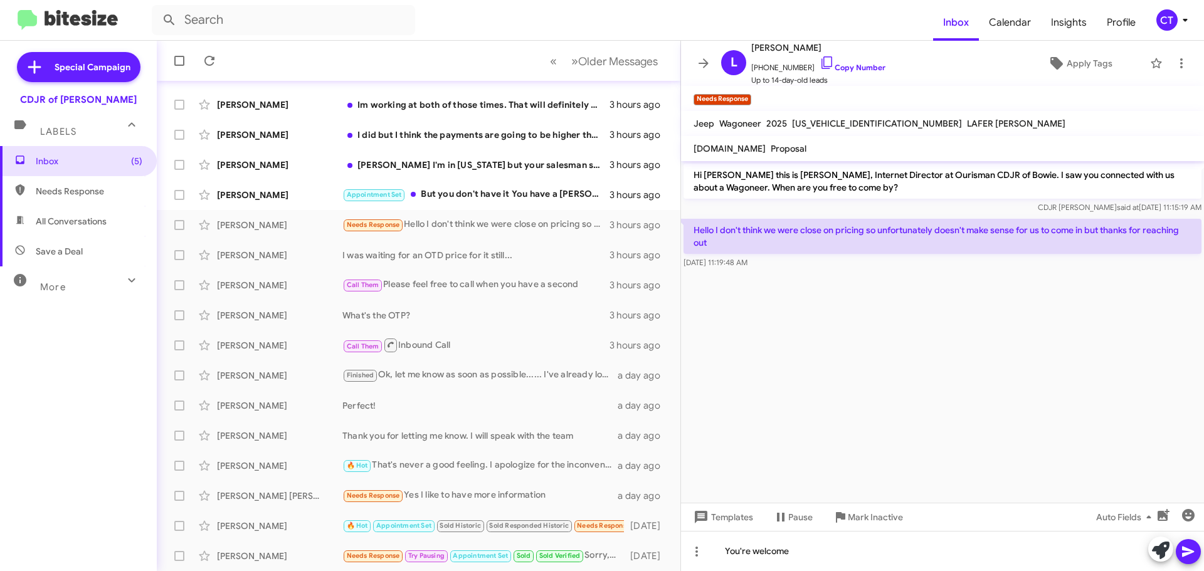
click at [1182, 554] on icon at bounding box center [1188, 552] width 12 height 11
drag, startPoint x: 813, startPoint y: 55, endPoint x: 806, endPoint y: 65, distance: 12.2
click at [819, 56] on icon at bounding box center [826, 62] width 15 height 15
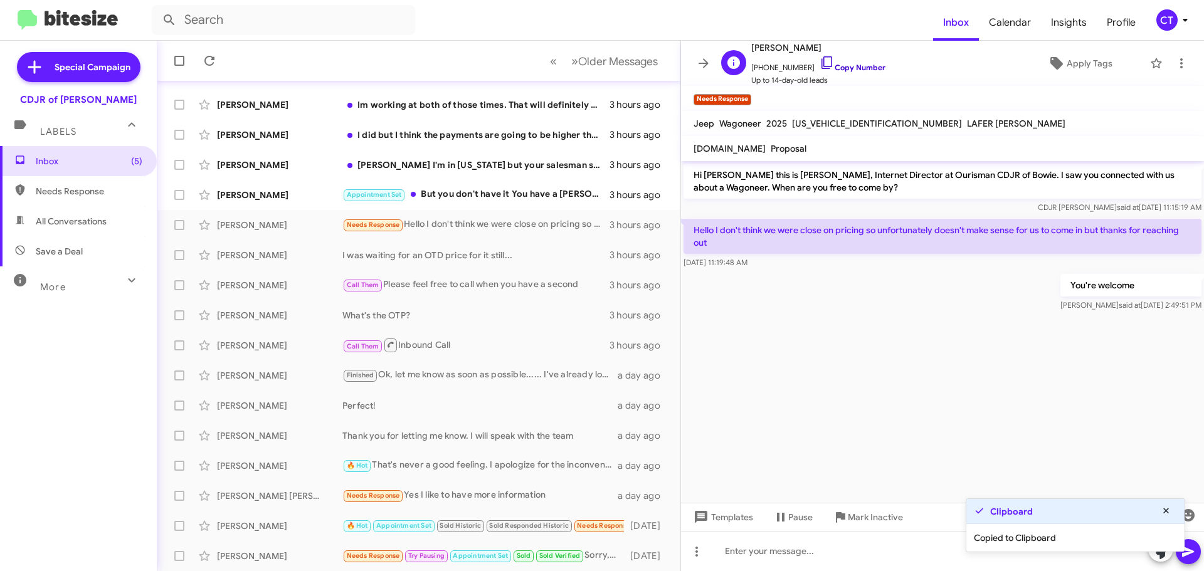
click at [819, 60] on icon at bounding box center [826, 62] width 15 height 15
drag, startPoint x: 691, startPoint y: 225, endPoint x: 776, endPoint y: 268, distance: 95.0
click at [776, 268] on div "Hello I don't think we were close on pricing so unfortunately doesn't make sens…" at bounding box center [942, 244] width 518 height 50
copy div "Hello I don't think we were close on pricing so unfortunately doesn't make sens…"
drag, startPoint x: 517, startPoint y: 199, endPoint x: 527, endPoint y: 216, distance: 18.8
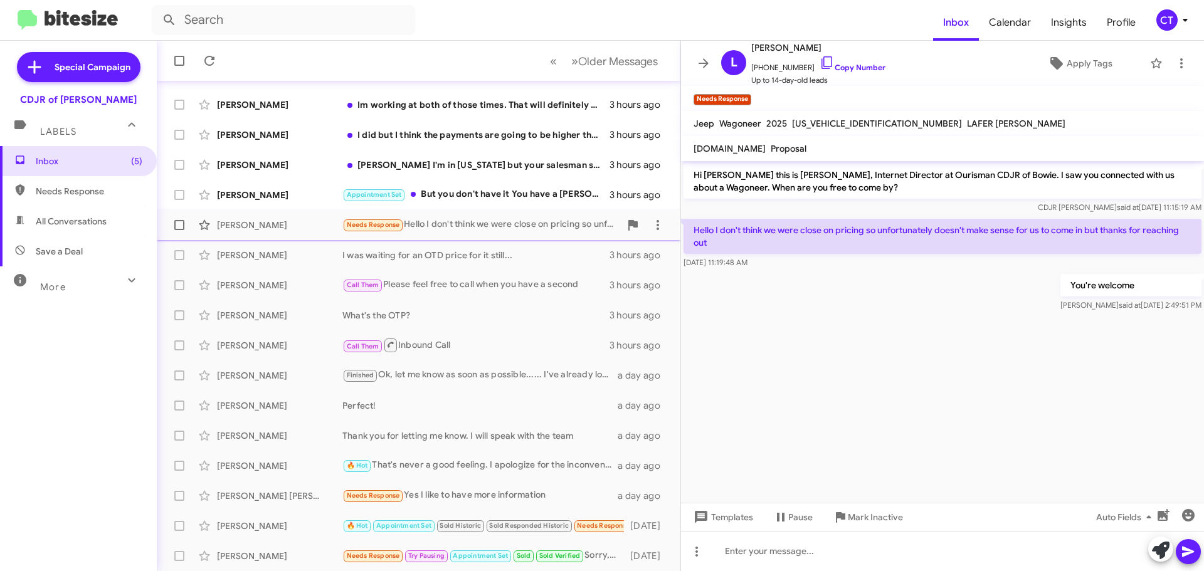
click at [517, 199] on div "Appointment Set But you don't have it You have a Willis 2023 the price was 38 p…" at bounding box center [475, 194] width 267 height 14
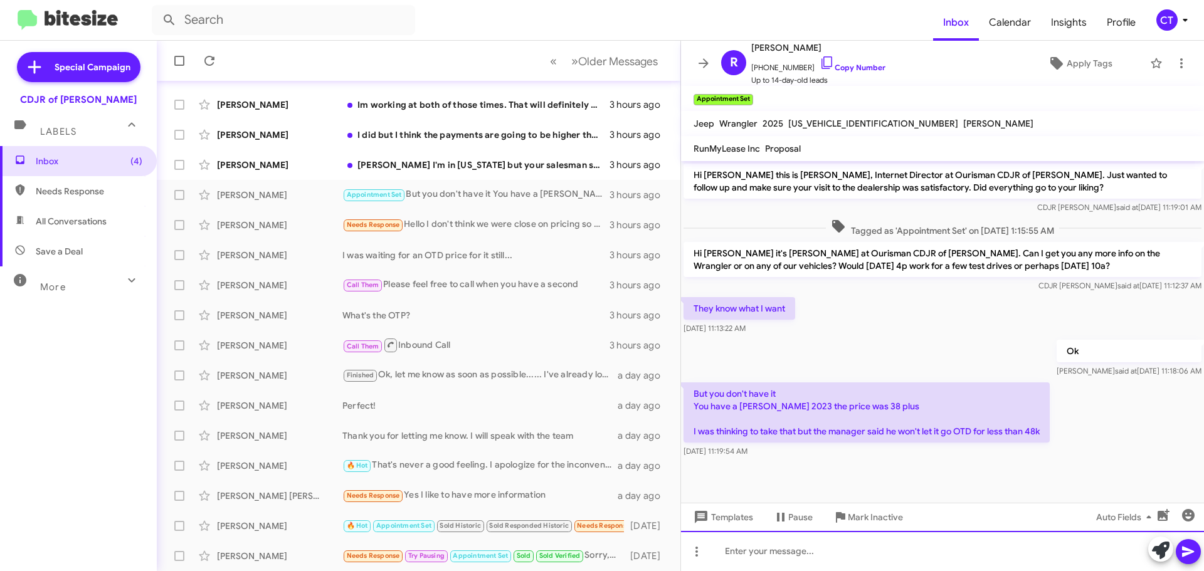
click at [819, 558] on div at bounding box center [942, 551] width 523 height 40
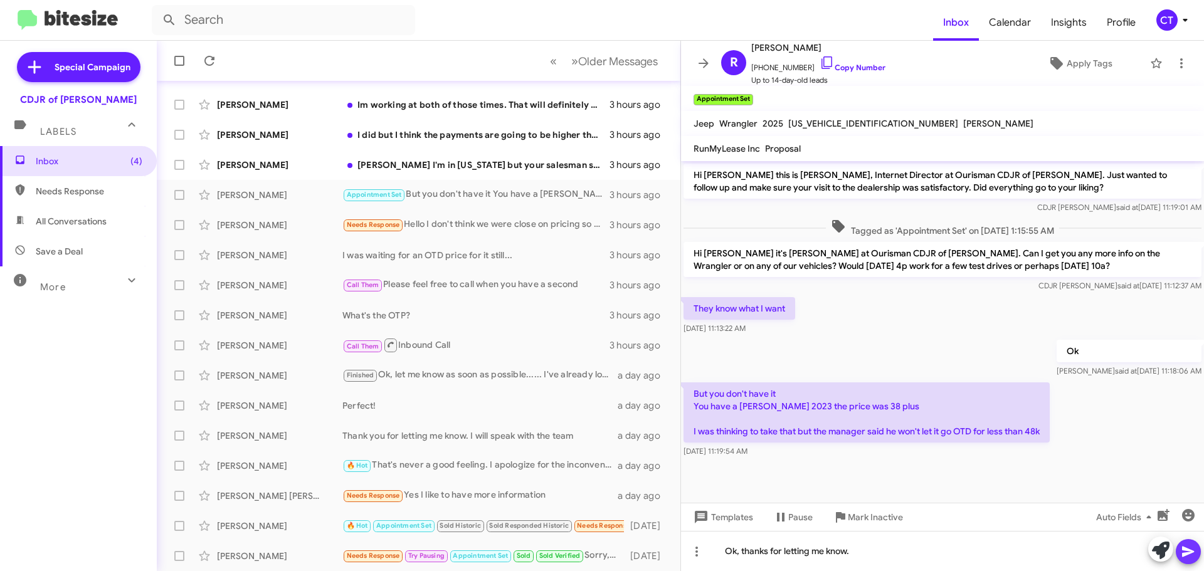
click at [1191, 552] on icon at bounding box center [1188, 552] width 12 height 11
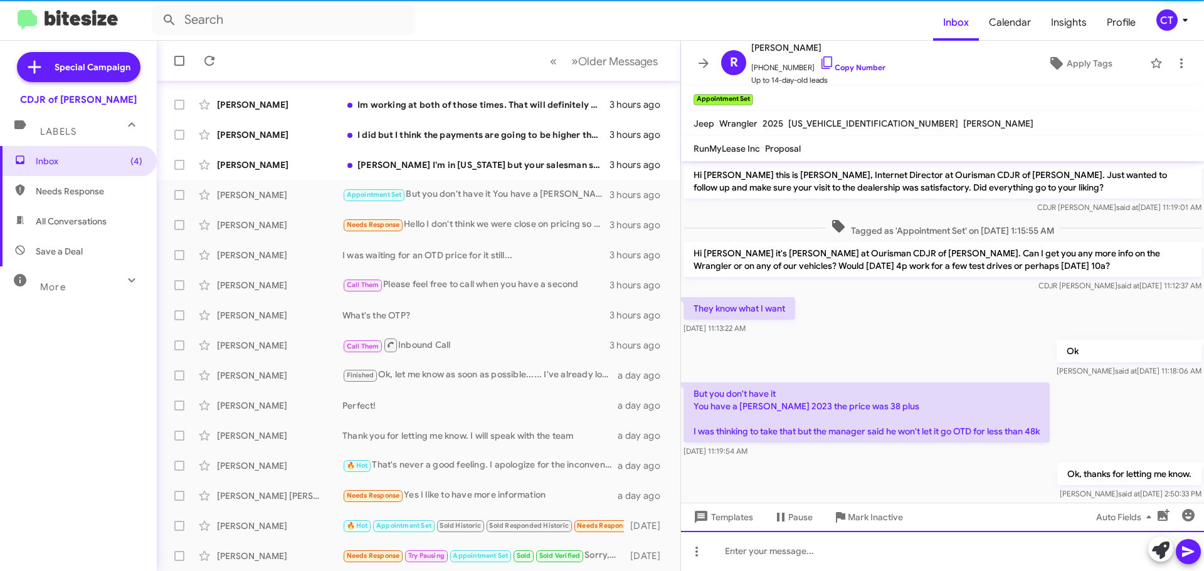
scroll to position [22, 0]
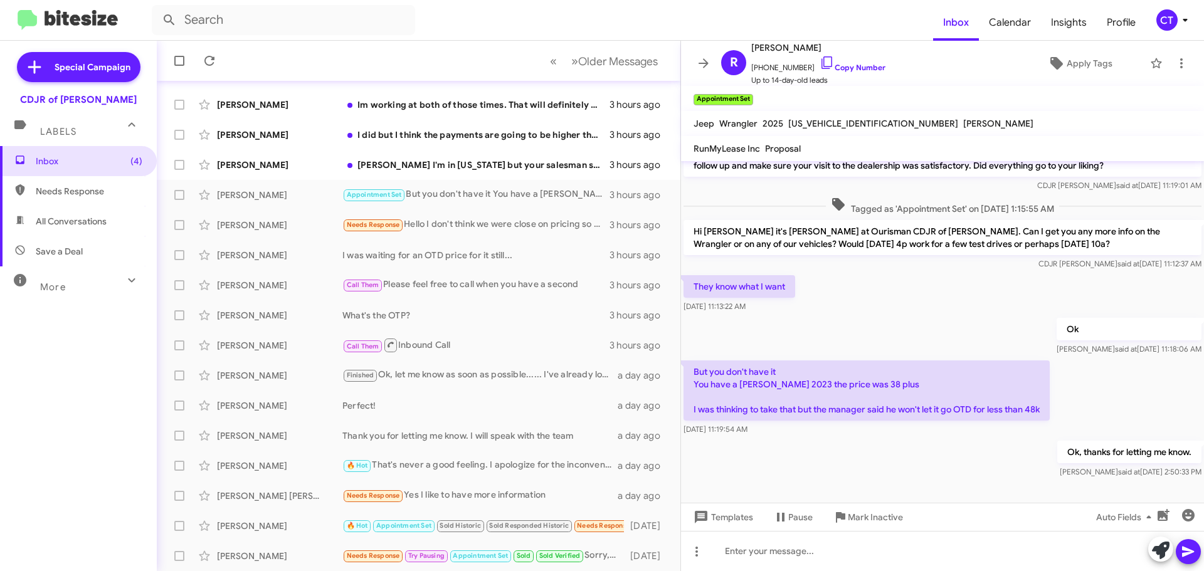
drag, startPoint x: 690, startPoint y: 369, endPoint x: 831, endPoint y: 432, distance: 153.8
click at [831, 432] on div "But you don't have it You have a Willis 2023 the price was 38 plus I was thinki…" at bounding box center [866, 397] width 366 height 75
copy div "But you don't have it You have a Willis 2023 the price was 38 plus I was thinki…"
click at [1178, 70] on icon at bounding box center [1181, 63] width 15 height 15
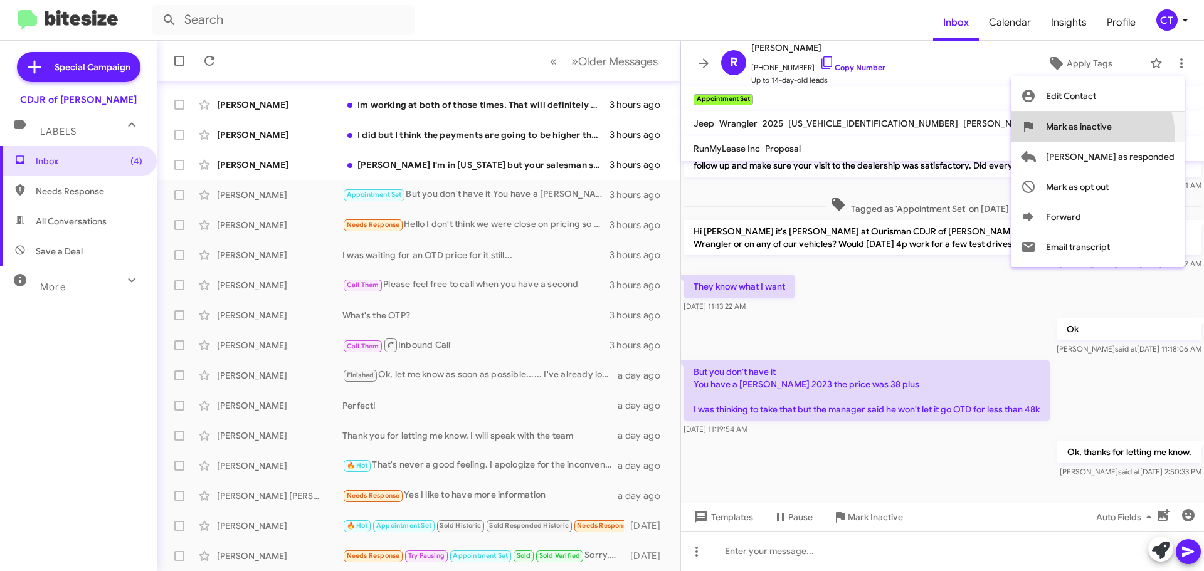
click at [1112, 136] on span "Mark as inactive" at bounding box center [1079, 127] width 66 height 30
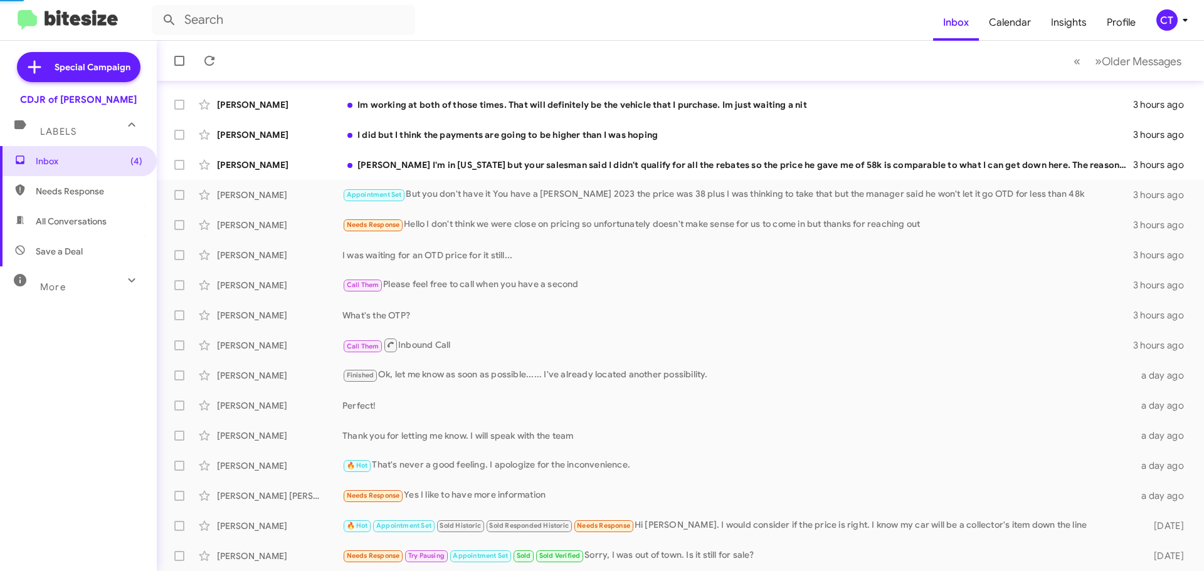
scroll to position [127, 0]
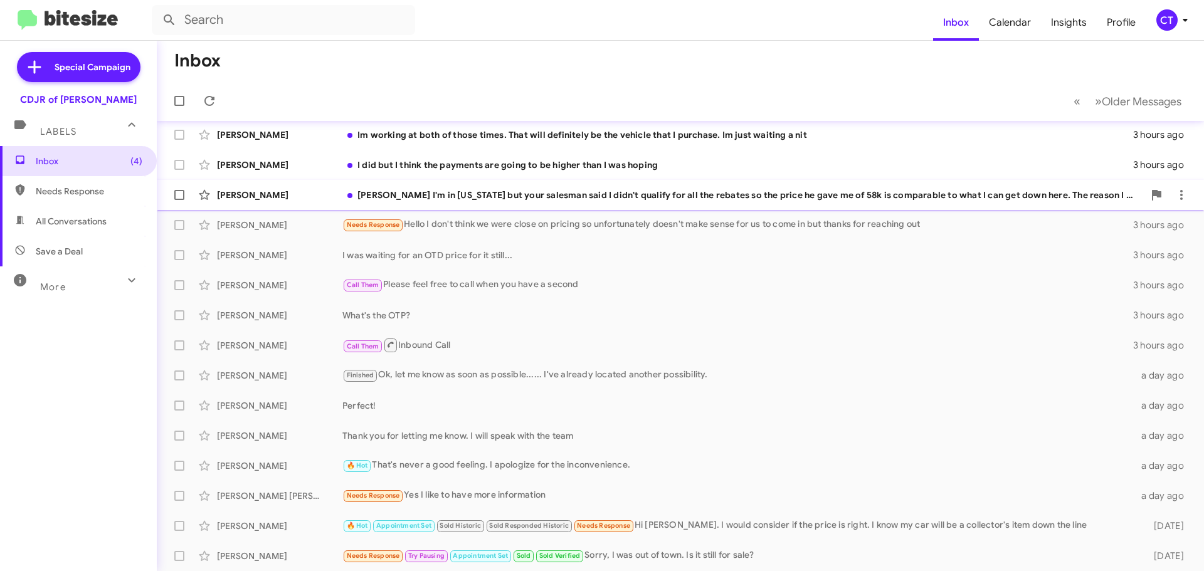
click at [688, 201] on div "Ciara I'm in florida but your salesman said I didn't qualify for all the rebate…" at bounding box center [742, 195] width 801 height 13
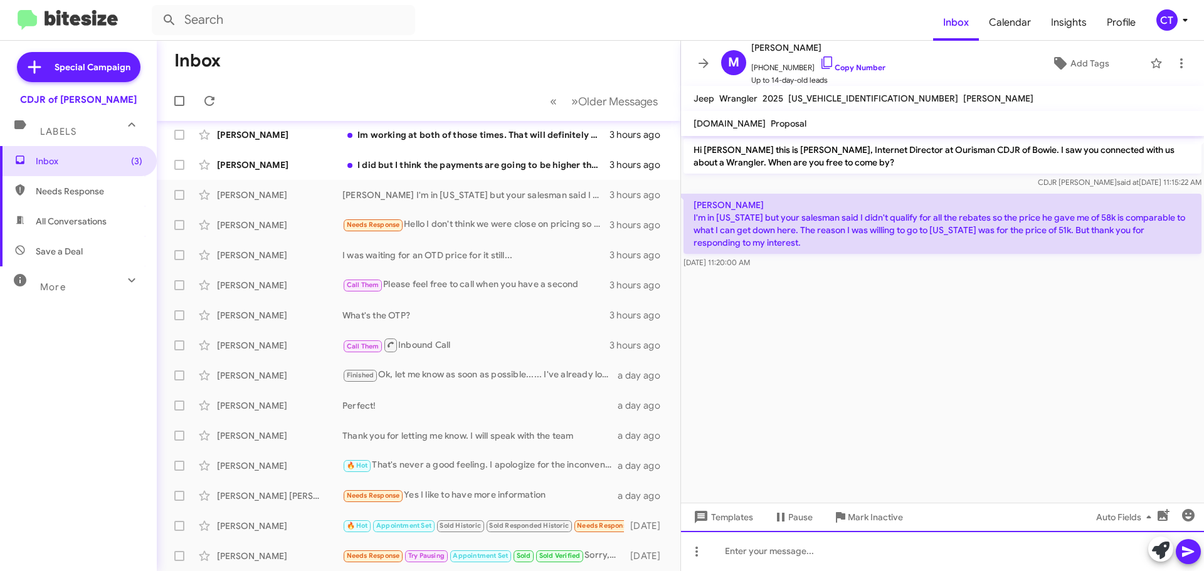
click at [817, 551] on div at bounding box center [942, 551] width 523 height 40
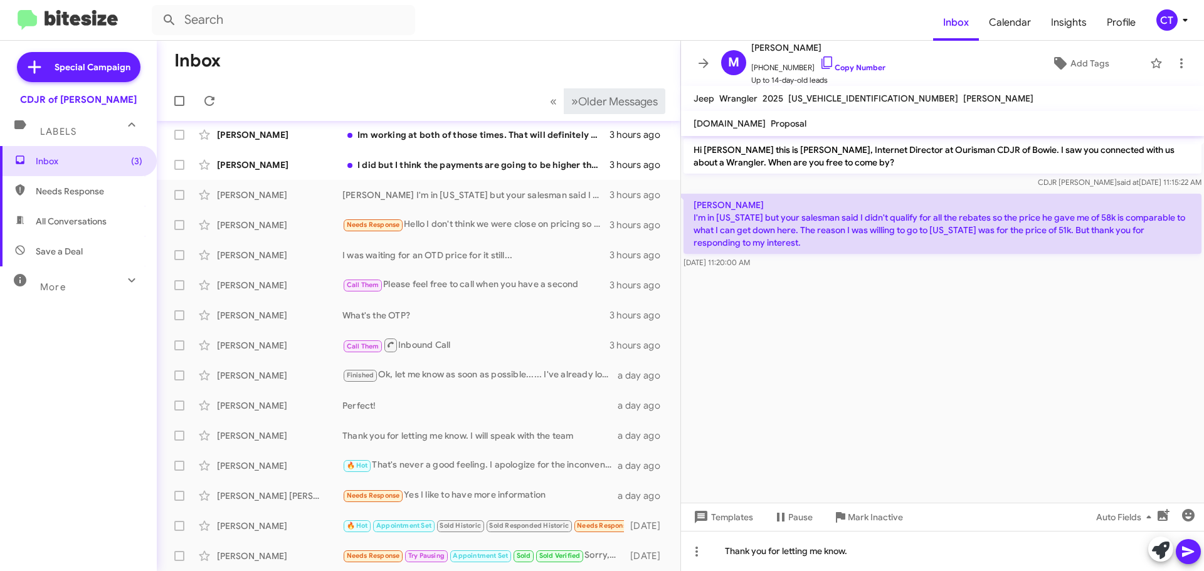
drag, startPoint x: 816, startPoint y: 61, endPoint x: 649, endPoint y: 105, distance: 172.9
click at [819, 61] on icon at bounding box center [826, 62] width 15 height 15
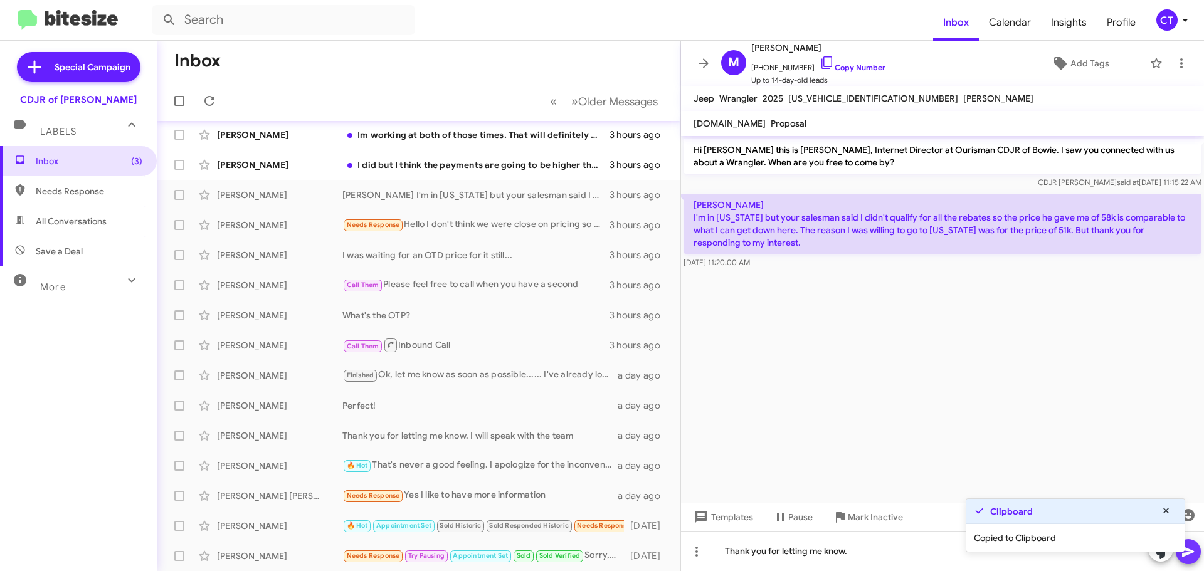
click at [1192, 558] on icon at bounding box center [1187, 551] width 15 height 15
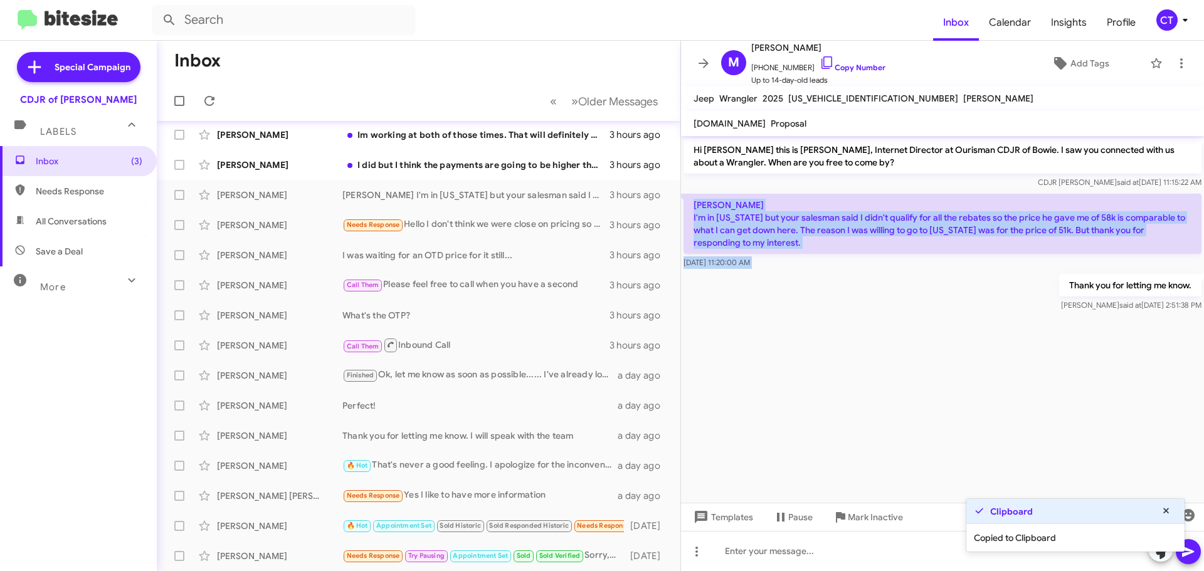
drag, startPoint x: 690, startPoint y: 200, endPoint x: 777, endPoint y: 273, distance: 113.9
click at [777, 273] on div "Hi Michael this is Ciara Taylor, Internet Director at Ourisman CDJR of Bowie. I…" at bounding box center [942, 225] width 523 height 178
copy div "Ciara I'm in florida but your salesman said I didn't qualify for all the rebate…"
click at [1186, 15] on icon at bounding box center [1184, 20] width 15 height 15
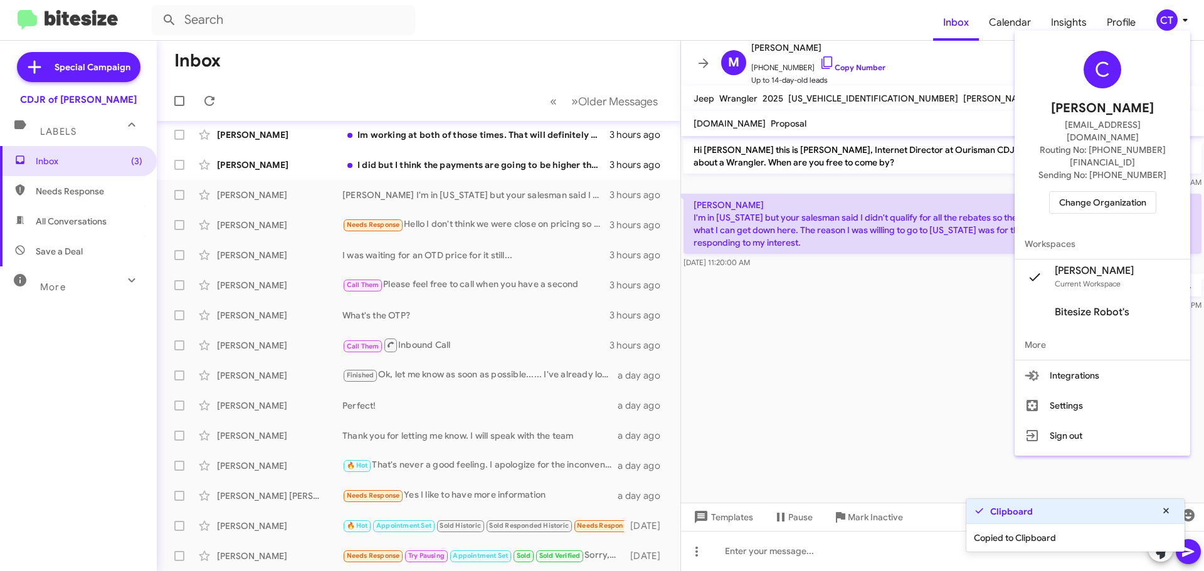
click at [965, 323] on div at bounding box center [602, 285] width 1204 height 571
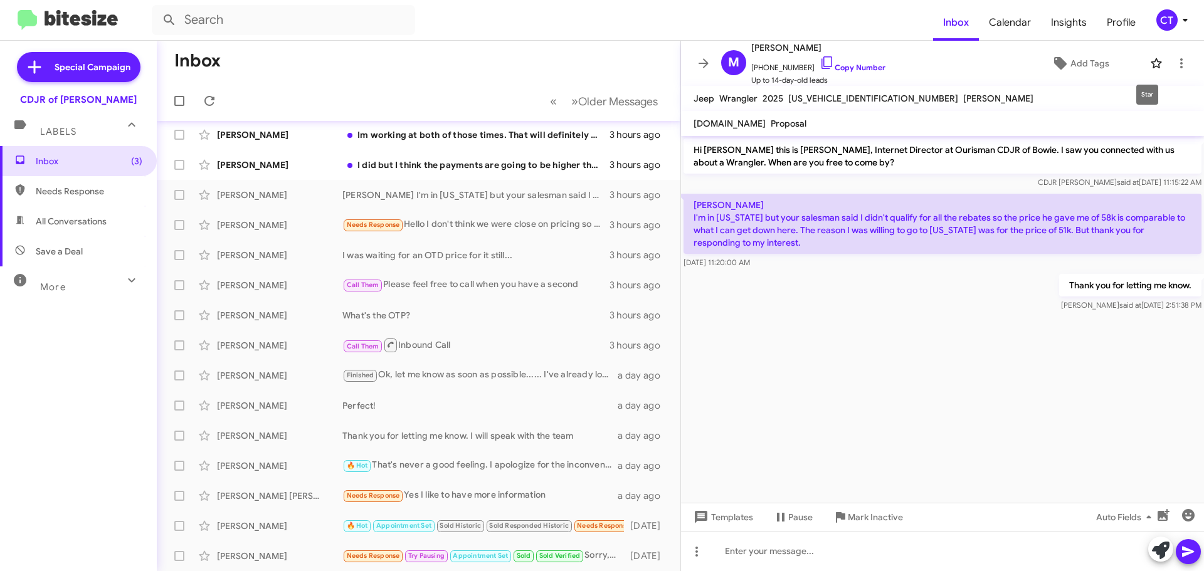
click at [1152, 65] on icon at bounding box center [1156, 63] width 15 height 15
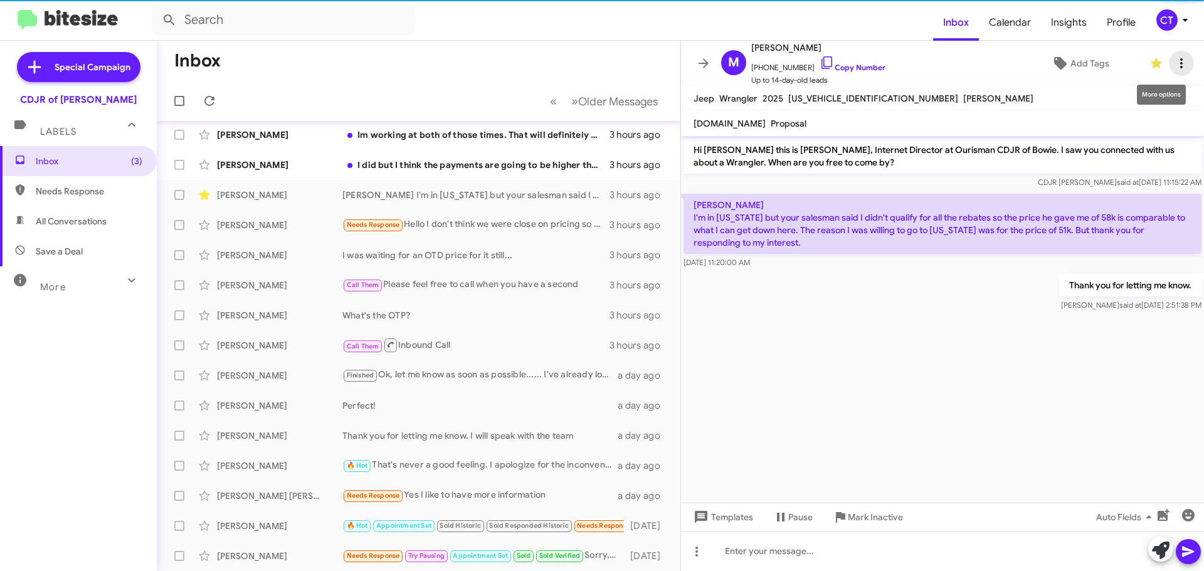
click at [1174, 61] on icon at bounding box center [1181, 63] width 15 height 15
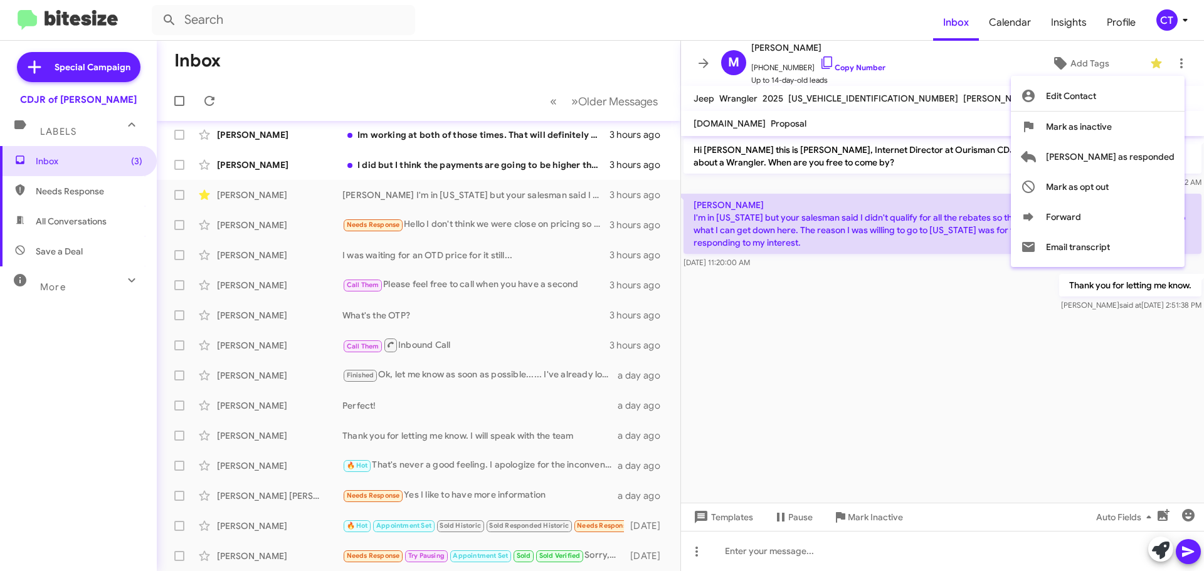
click at [1149, 65] on div at bounding box center [602, 285] width 1204 height 571
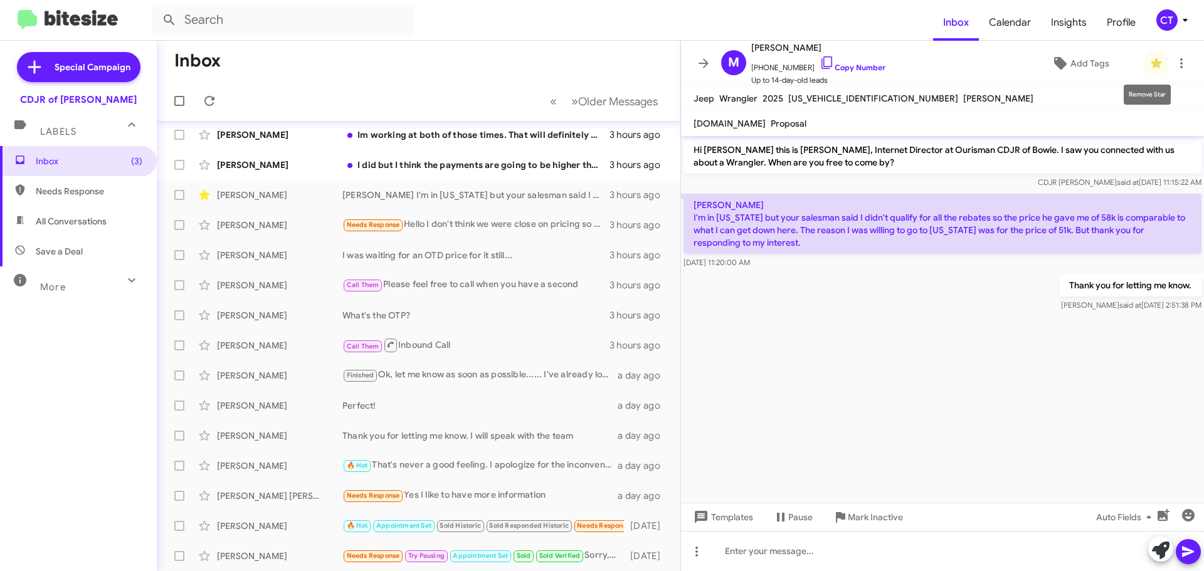
click at [1149, 60] on icon at bounding box center [1156, 63] width 15 height 15
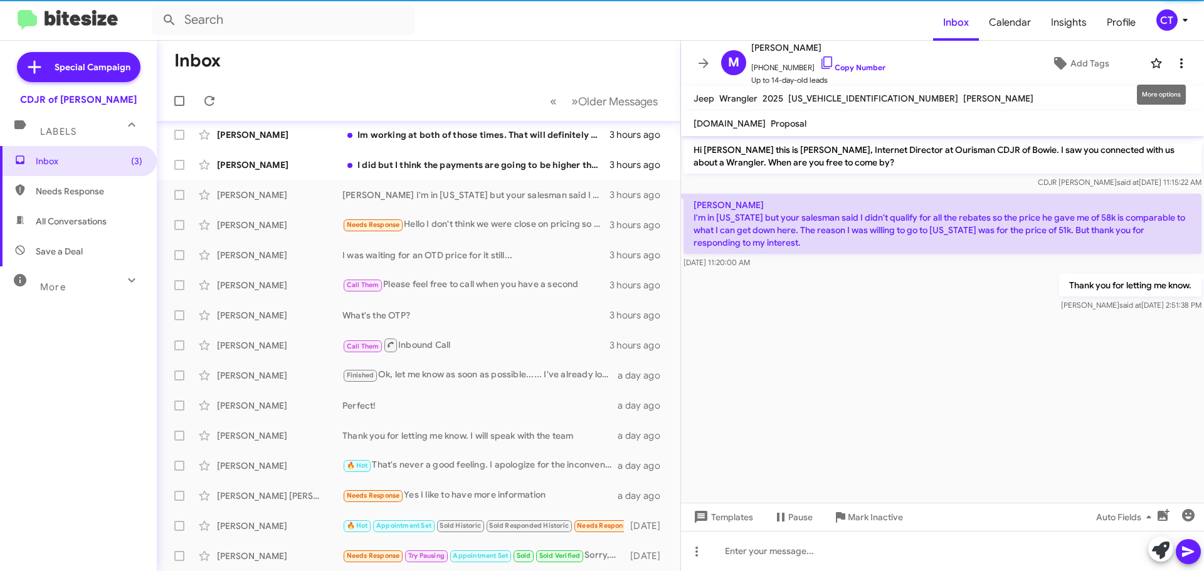
click at [1174, 66] on icon at bounding box center [1181, 63] width 15 height 15
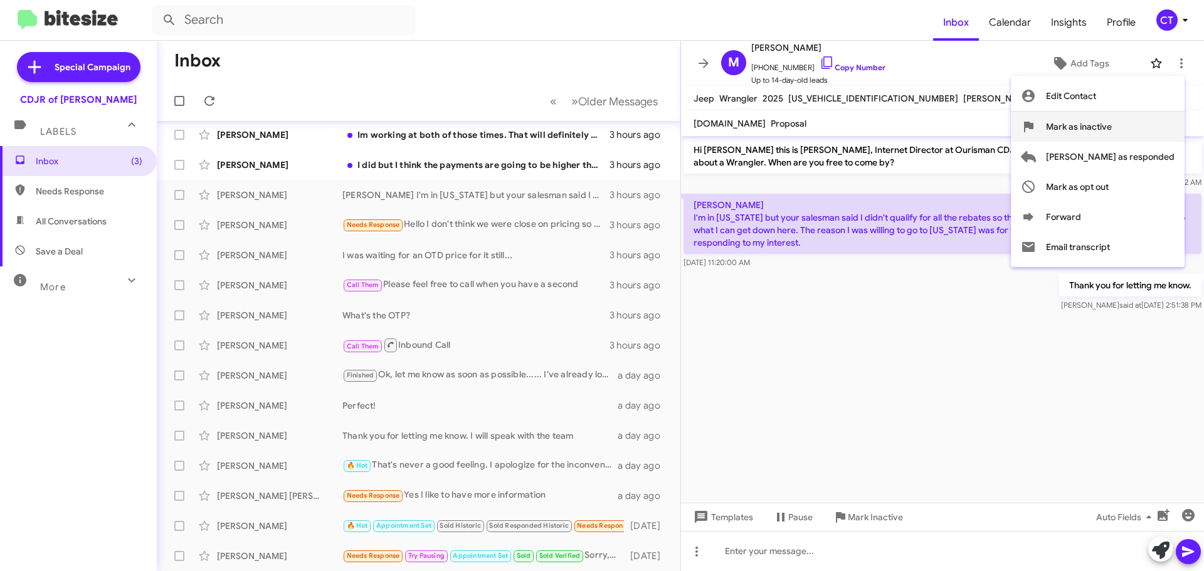
click at [1112, 128] on span "Mark as inactive" at bounding box center [1079, 127] width 66 height 30
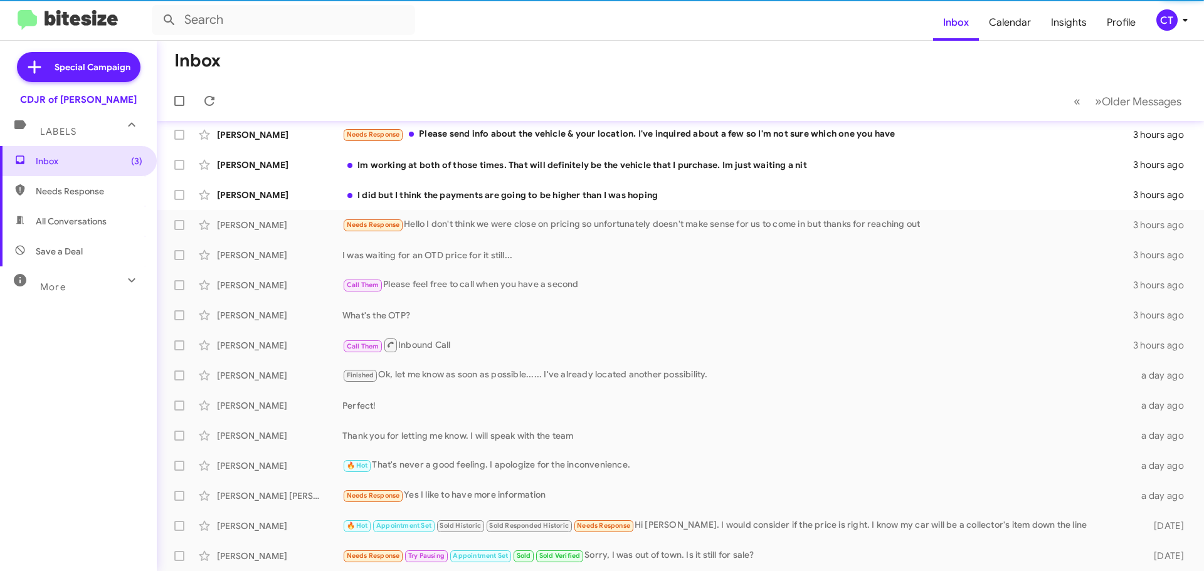
scroll to position [97, 0]
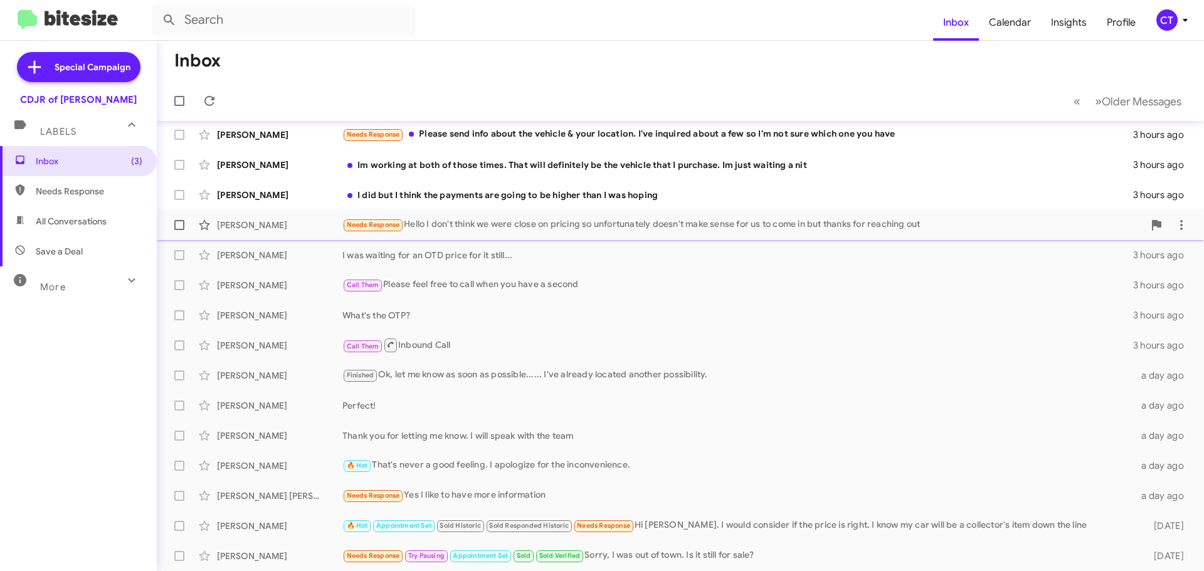
drag, startPoint x: 465, startPoint y: 201, endPoint x: 433, endPoint y: 216, distance: 35.0
click at [465, 201] on div "I did but I think the payments are going to be higher than I was hoping" at bounding box center [737, 195] width 791 height 13
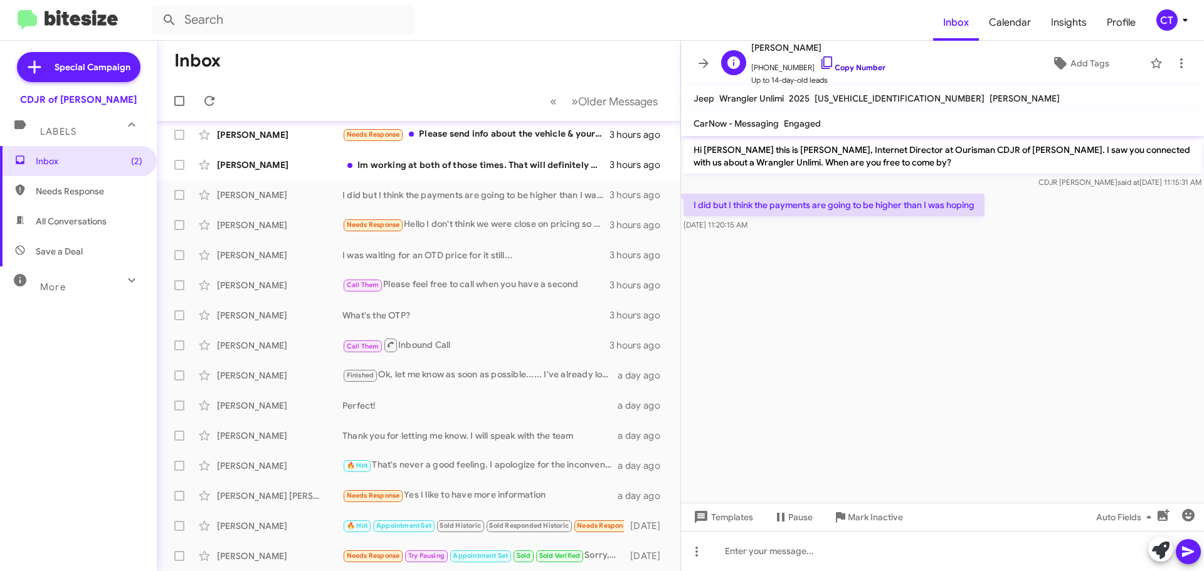
click at [819, 61] on icon at bounding box center [826, 62] width 15 height 15
drag, startPoint x: 690, startPoint y: 204, endPoint x: 787, endPoint y: 227, distance: 100.5
click at [787, 227] on div "I did but I think the payments are going to be higher than I was hoping Sep 4, …" at bounding box center [833, 213] width 301 height 38
copy div "I did but I think the payments are going to be higher than I was hoping Sep 4, …"
click at [428, 171] on div "Im working at both of those times. That will definitely be the vehicle that I p…" at bounding box center [481, 165] width 278 height 13
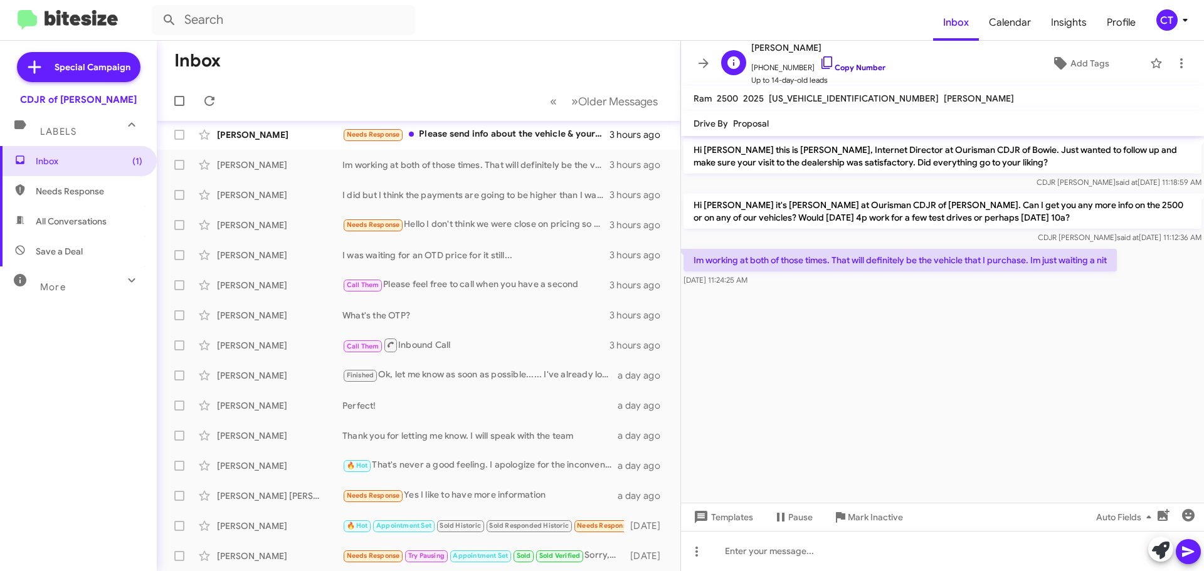
click at [819, 63] on icon at bounding box center [826, 62] width 15 height 15
drag, startPoint x: 693, startPoint y: 258, endPoint x: 816, endPoint y: 282, distance: 125.9
click at [816, 282] on div "Im working at both of those times. That will definitely be the vehicle that I p…" at bounding box center [899, 268] width 433 height 38
copy div "Im working at both of those times. That will definitely be the vehicle that I p…"
click at [926, 352] on cdk-virtual-scroll-viewport "Hi Adam this is Ciara Taylor, Internet Director at Ourisman CDJR of Bowie. Just…" at bounding box center [942, 319] width 523 height 367
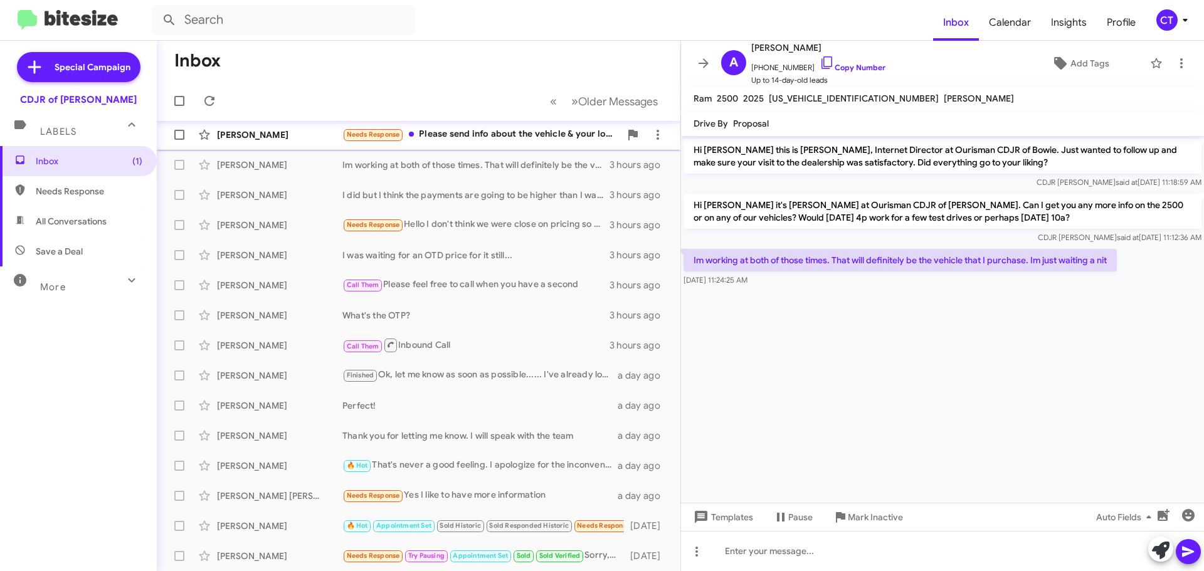
click at [512, 138] on div "Needs Response Please send info about the vehicle & your location. I've inquire…" at bounding box center [481, 134] width 278 height 14
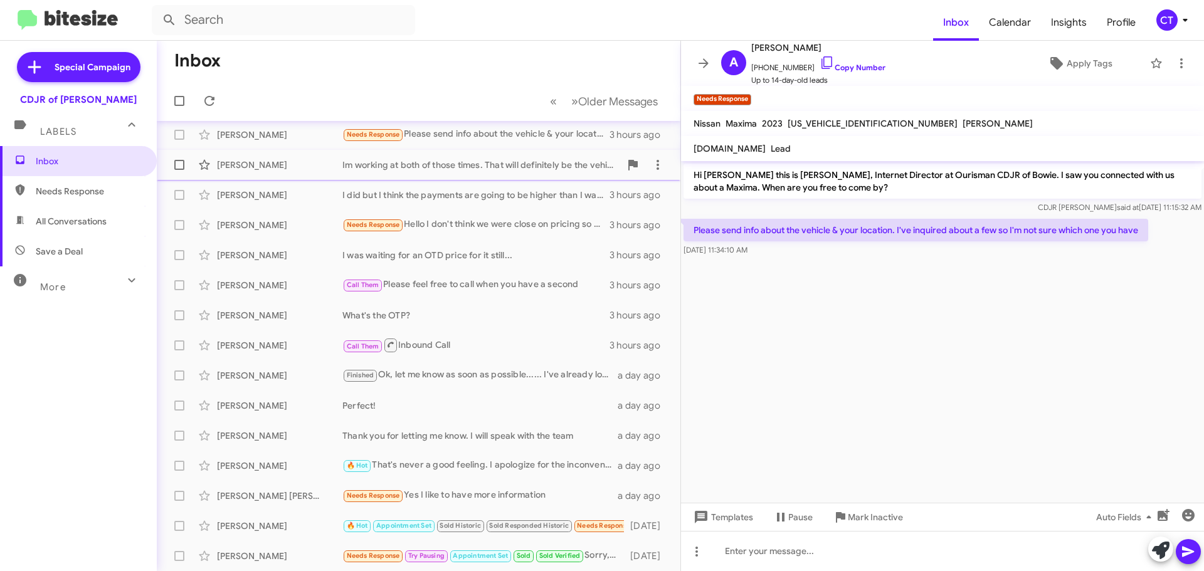
click at [439, 169] on div "Im working at both of those times. That will definitely be the vehicle that I p…" at bounding box center [481, 165] width 278 height 13
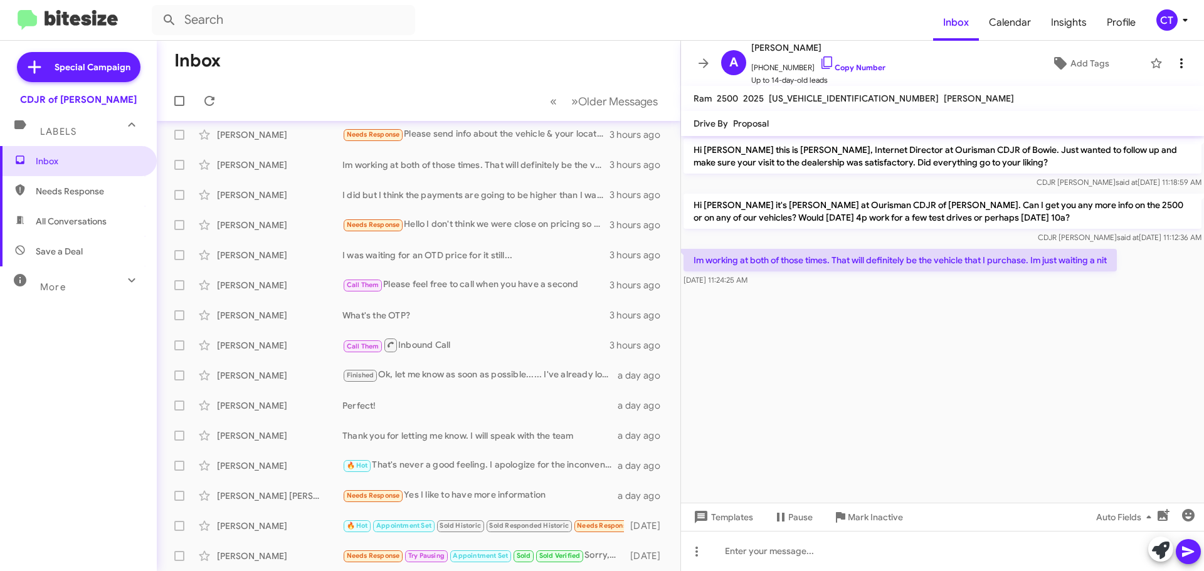
click at [1175, 66] on icon at bounding box center [1181, 63] width 15 height 15
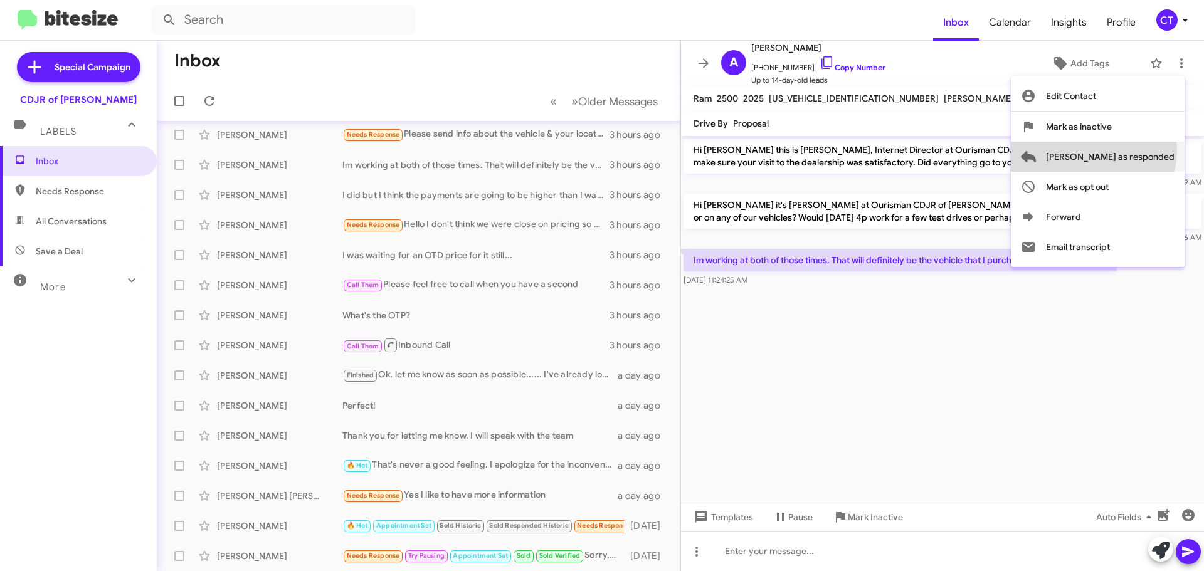
click at [1143, 150] on span "Mark as responded" at bounding box center [1110, 157] width 129 height 30
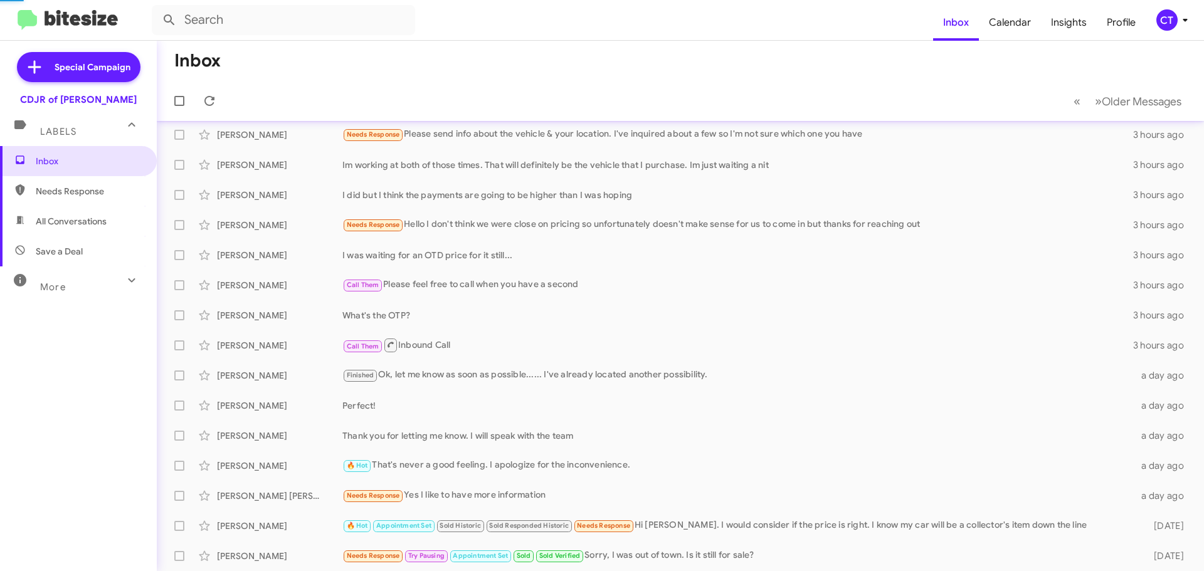
scroll to position [66, 0]
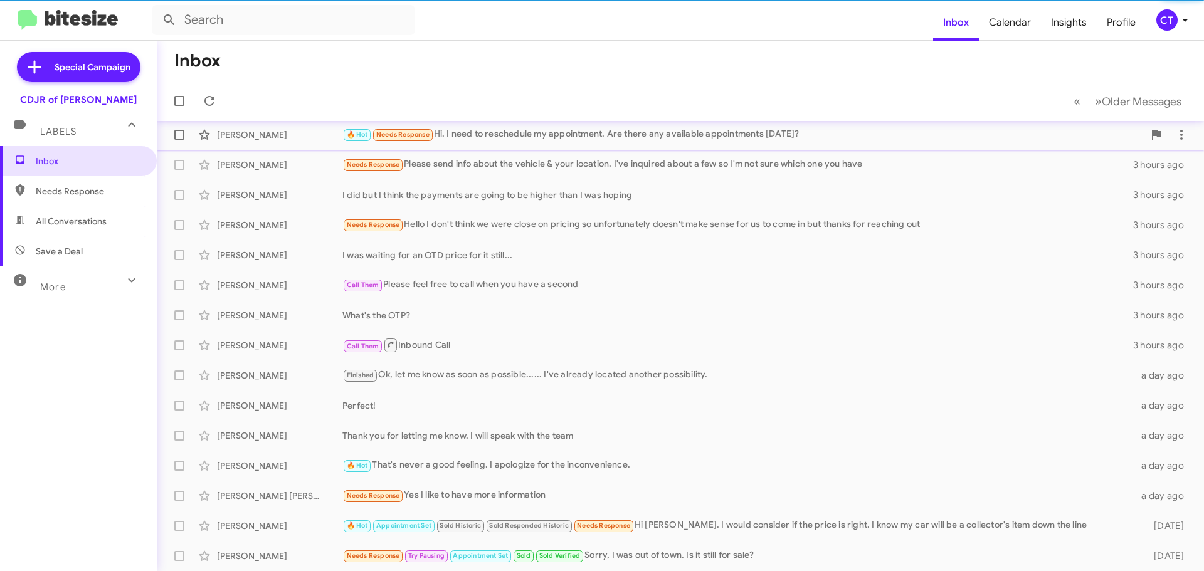
click at [514, 135] on div "🔥 Hot Needs Response Hi. I need to reschedule my appointment. Are there any ava…" at bounding box center [742, 134] width 801 height 14
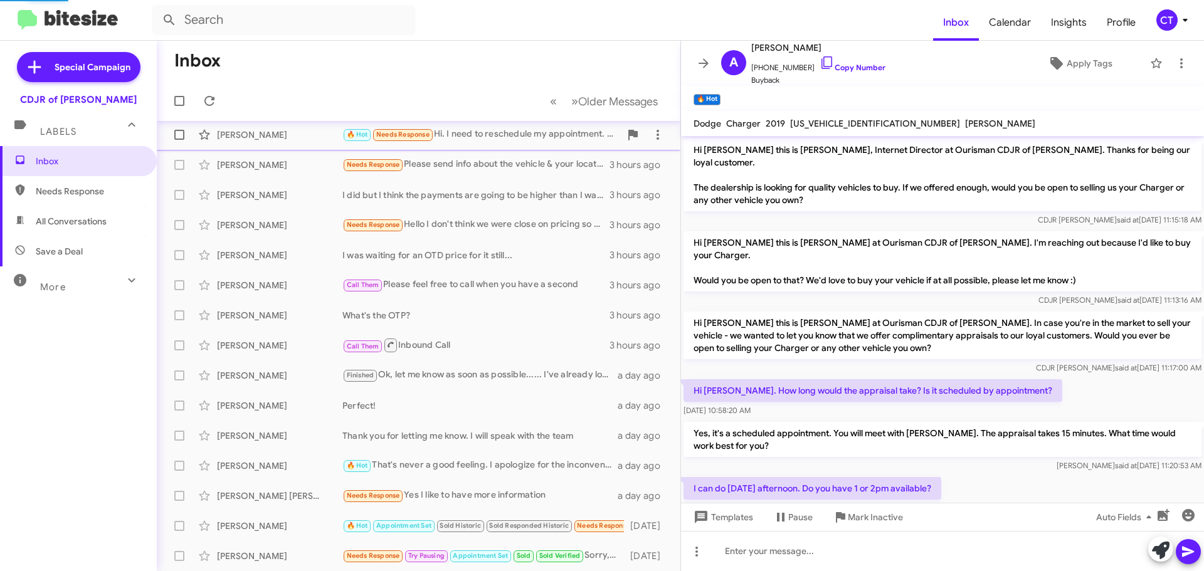
scroll to position [212, 0]
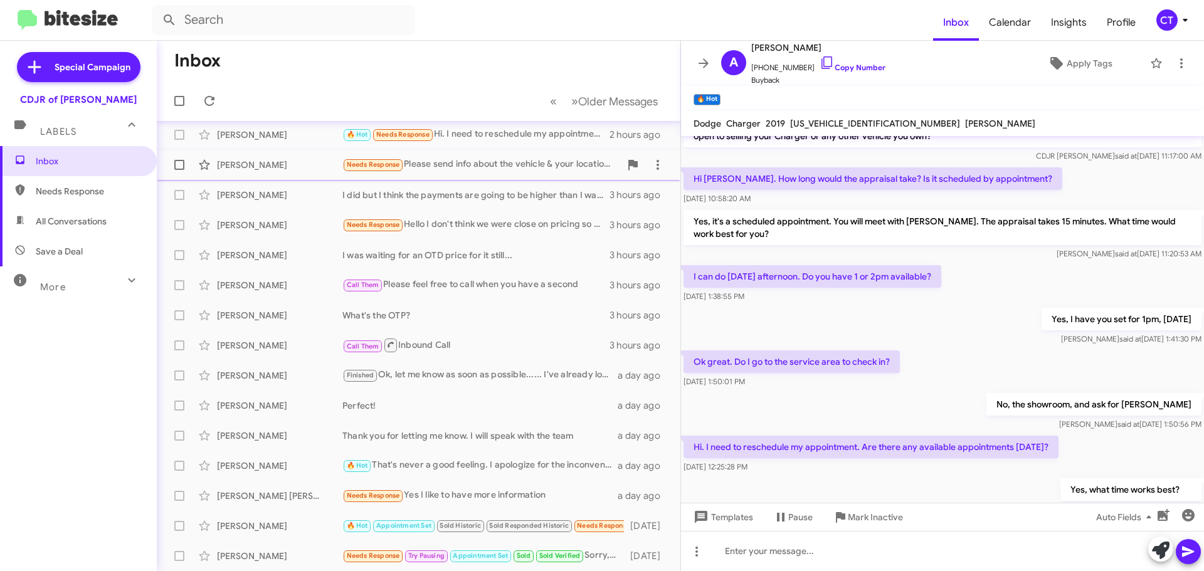
click at [488, 162] on div "Needs Response Please send info about the vehicle & your location. I've inquire…" at bounding box center [481, 164] width 278 height 14
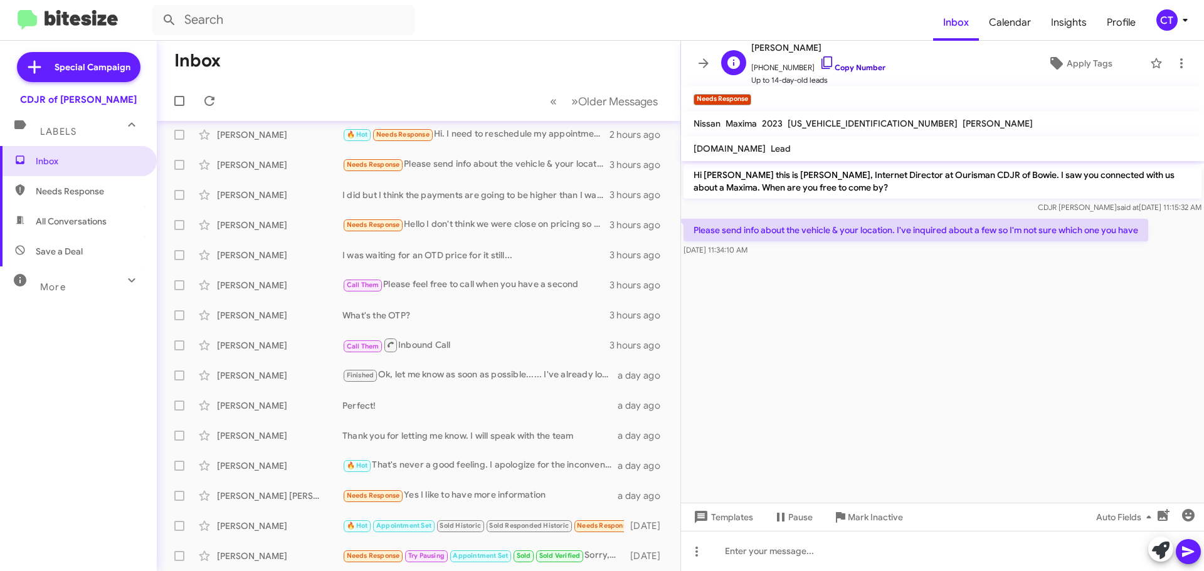
click at [819, 60] on icon at bounding box center [826, 62] width 15 height 15
drag, startPoint x: 690, startPoint y: 224, endPoint x: 770, endPoint y: 253, distance: 84.5
click at [770, 253] on div "Please send info about the vehicle & your location. I've inquired about a few s…" at bounding box center [915, 238] width 465 height 38
copy div "Please send info about the vehicle & your location. I've inquired about a few s…"
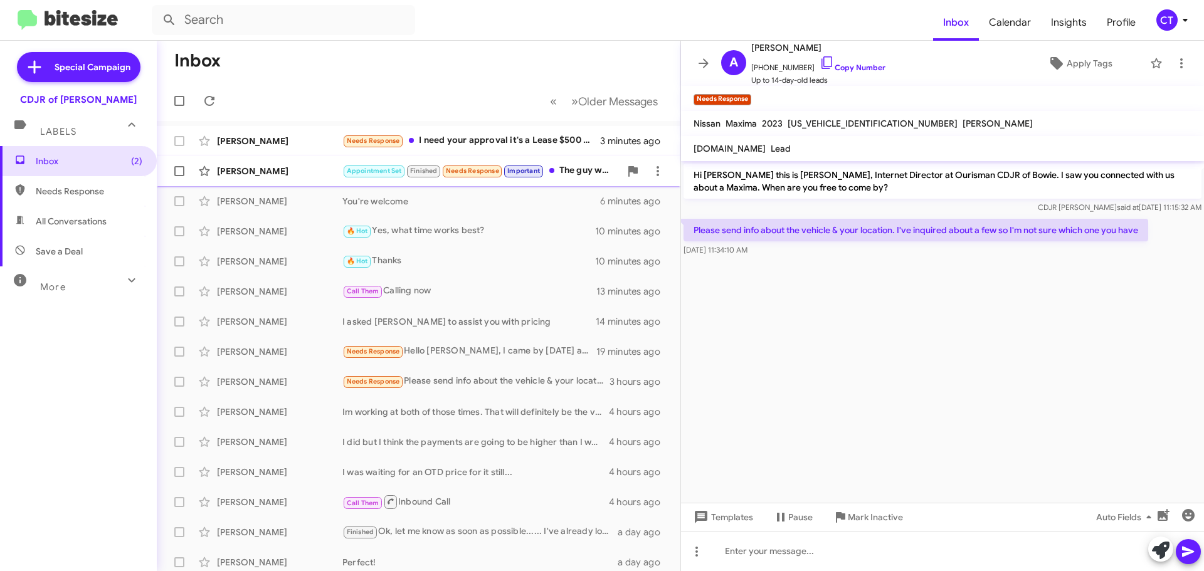
drag, startPoint x: 488, startPoint y: 144, endPoint x: 460, endPoint y: 160, distance: 32.0
click at [488, 144] on div "Needs Response I need your approval it's a Lease $500 maximum" at bounding box center [471, 141] width 258 height 14
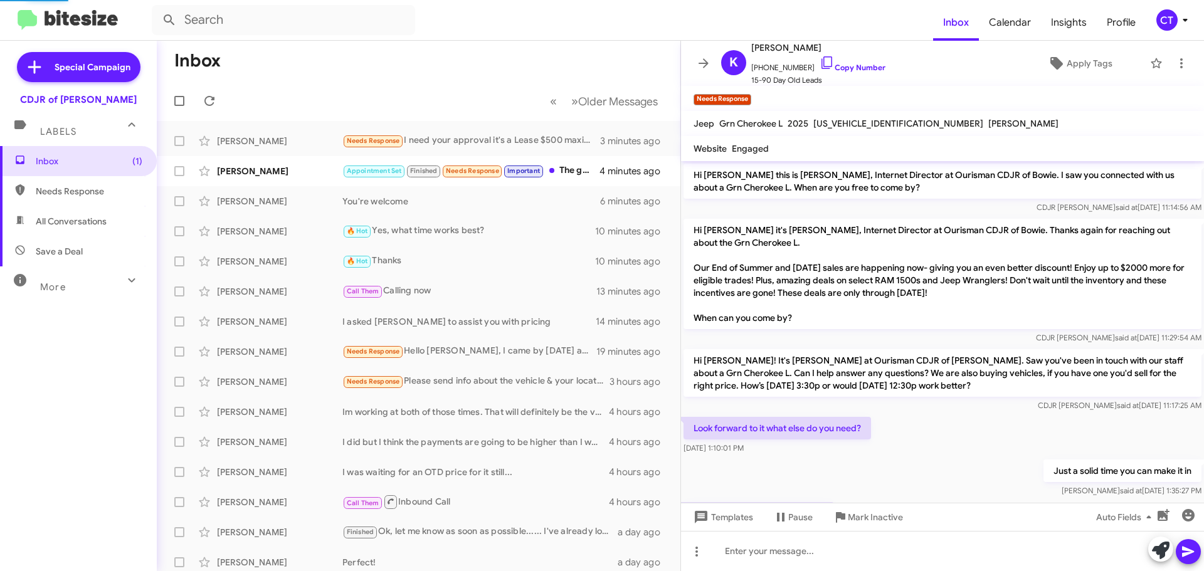
scroll to position [71, 0]
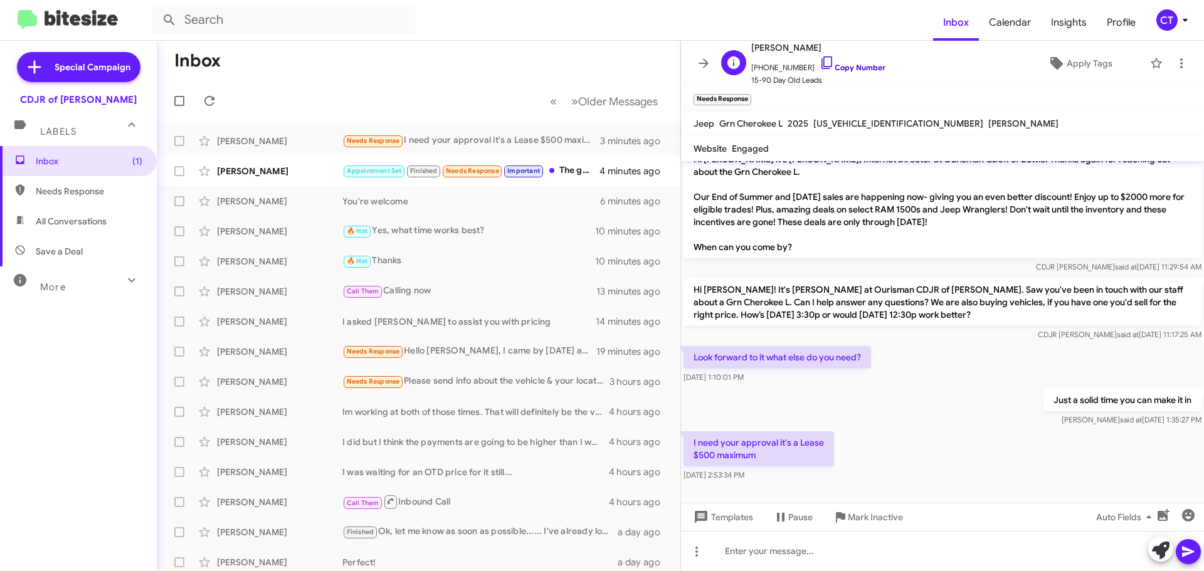
click at [819, 61] on icon at bounding box center [826, 62] width 15 height 15
drag, startPoint x: 704, startPoint y: 443, endPoint x: 800, endPoint y: 488, distance: 106.0
click at [800, 488] on cdk-virtual-scroll-viewport "Hi [PERSON_NAME] this is [PERSON_NAME], Internet Director at Ourisman CDJR of B…" at bounding box center [942, 332] width 523 height 342
copy div "I need your approval it's a Lease $500 maximum [DATE] 2:53:34 PM"
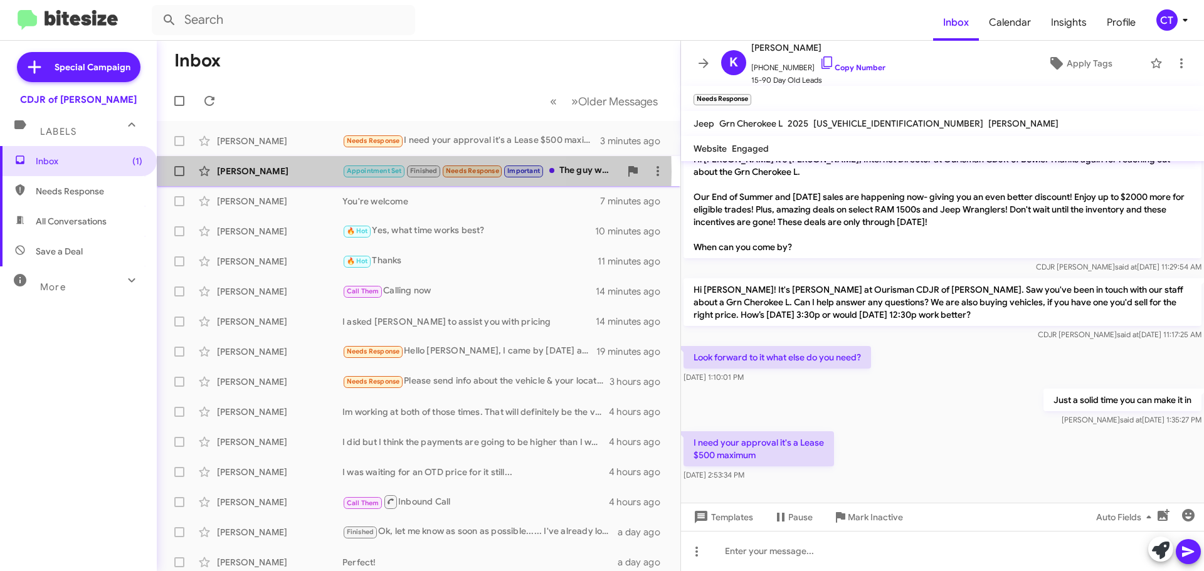
click at [300, 172] on div "[PERSON_NAME]" at bounding box center [279, 171] width 125 height 13
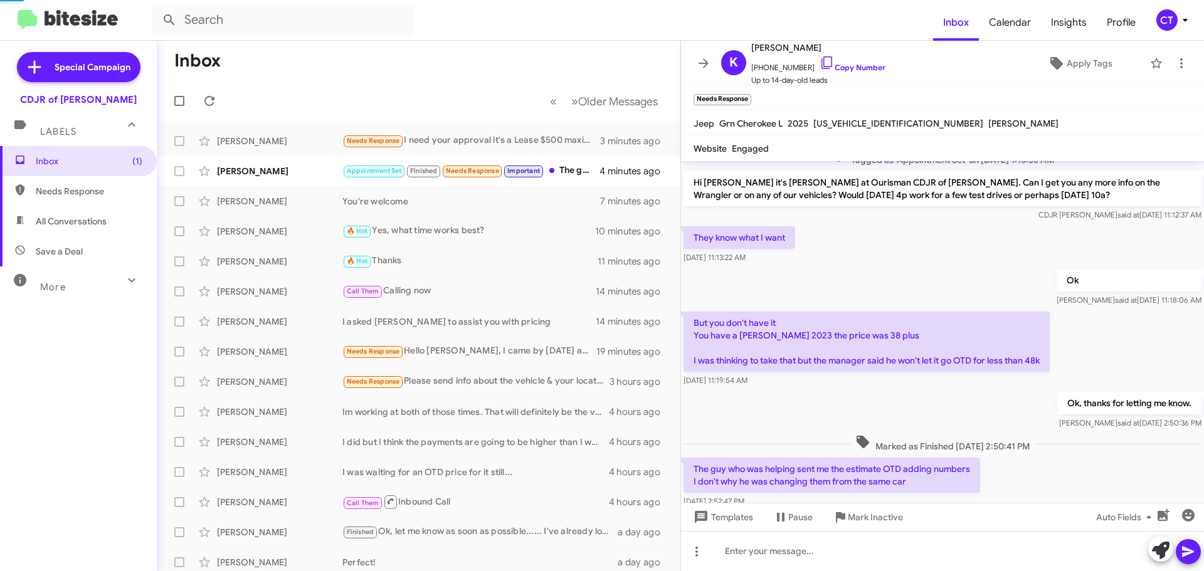
scroll to position [107, 0]
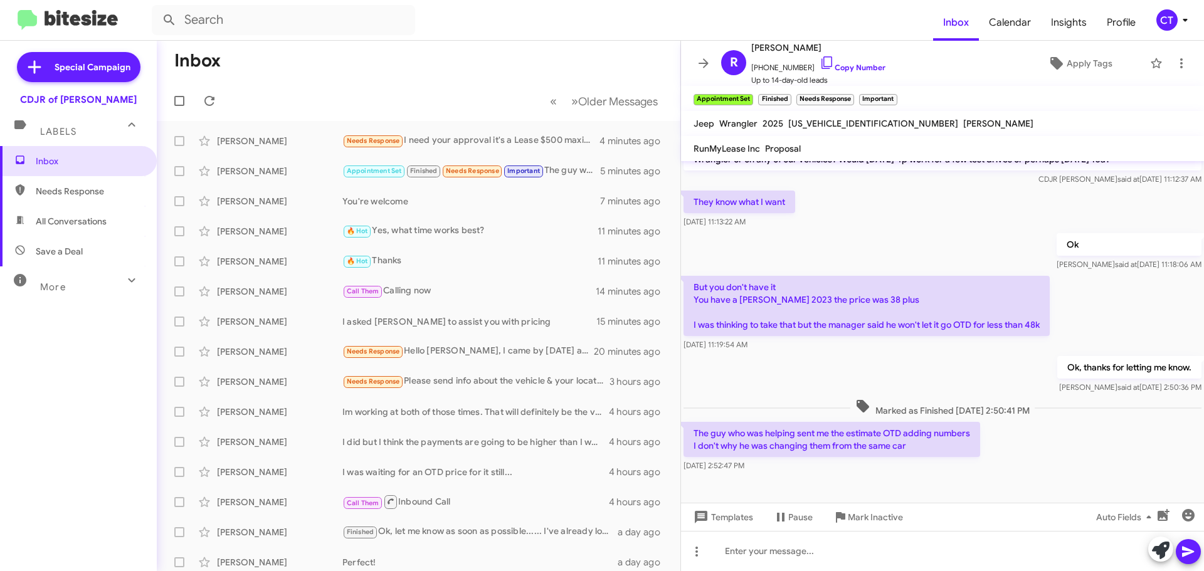
drag, startPoint x: 691, startPoint y: 427, endPoint x: 860, endPoint y: 468, distance: 174.1
click at [860, 468] on div "The guy who was helping sent me the estimate OTD adding numbers I don't why he …" at bounding box center [831, 447] width 297 height 50
copy div "The guy who was helping sent me the estimate OTD adding numbers I don't why he …"
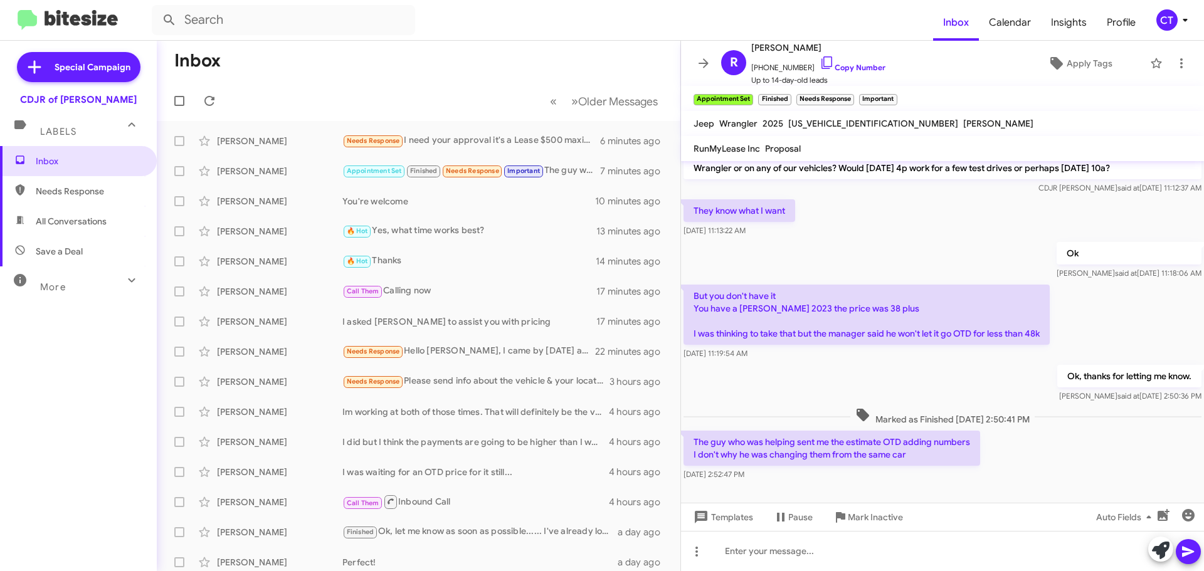
scroll to position [107, 0]
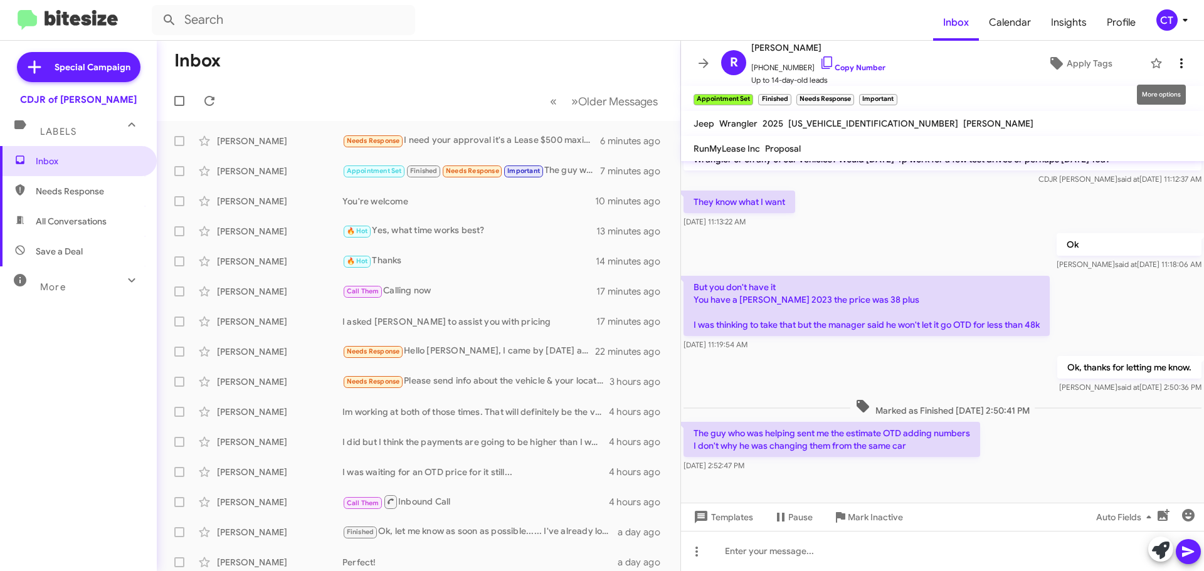
click at [1180, 63] on span at bounding box center [1181, 63] width 25 height 15
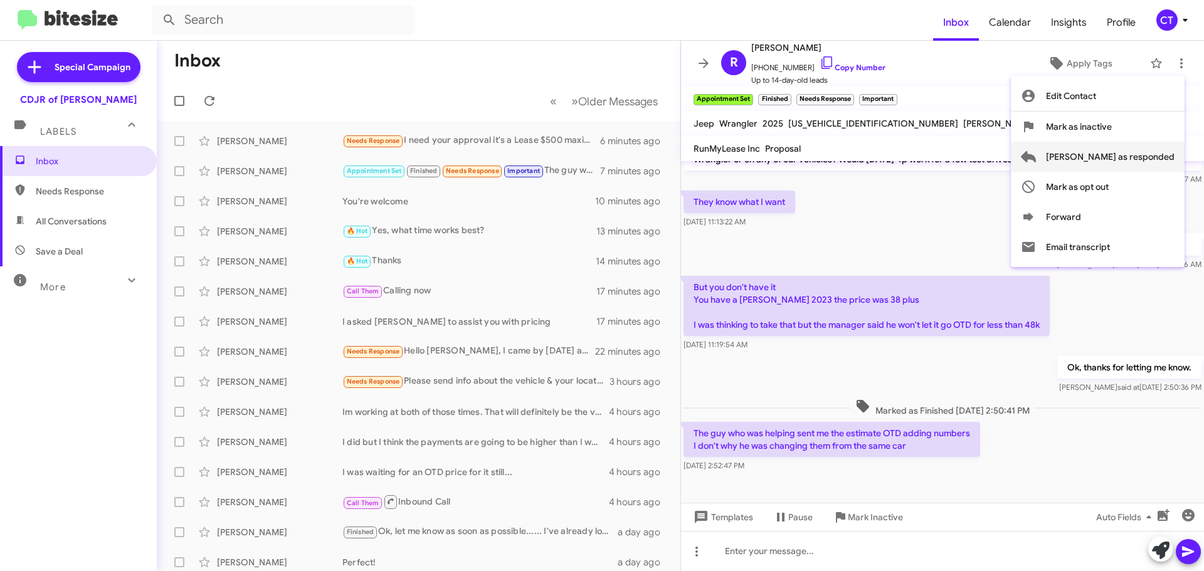
click at [1162, 153] on span "[PERSON_NAME] as responded" at bounding box center [1110, 157] width 129 height 30
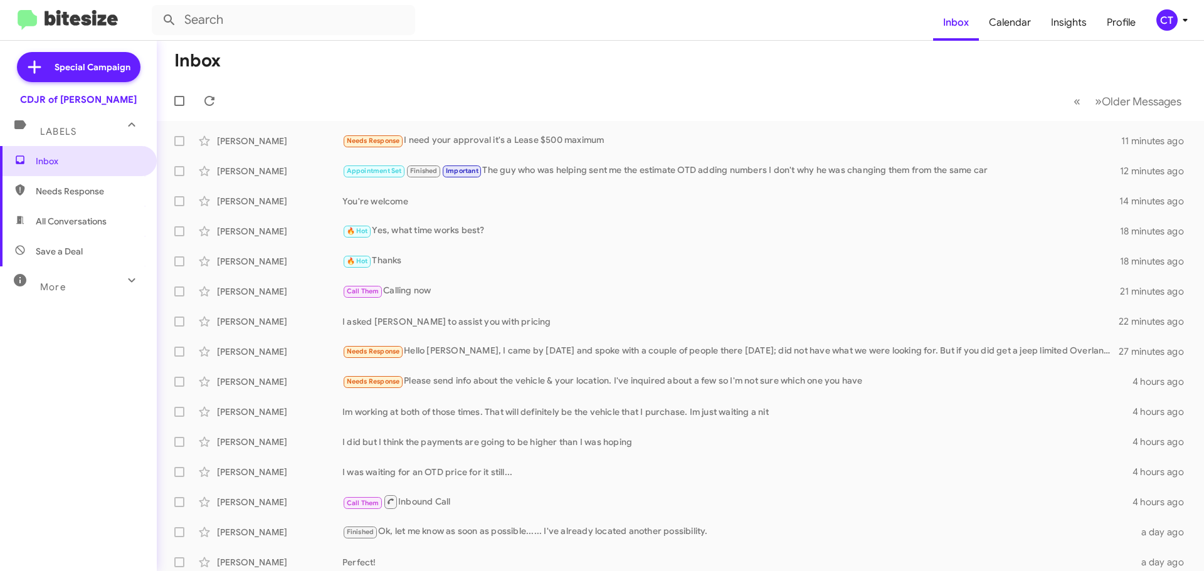
click at [1165, 18] on div "CT" at bounding box center [1166, 19] width 21 height 21
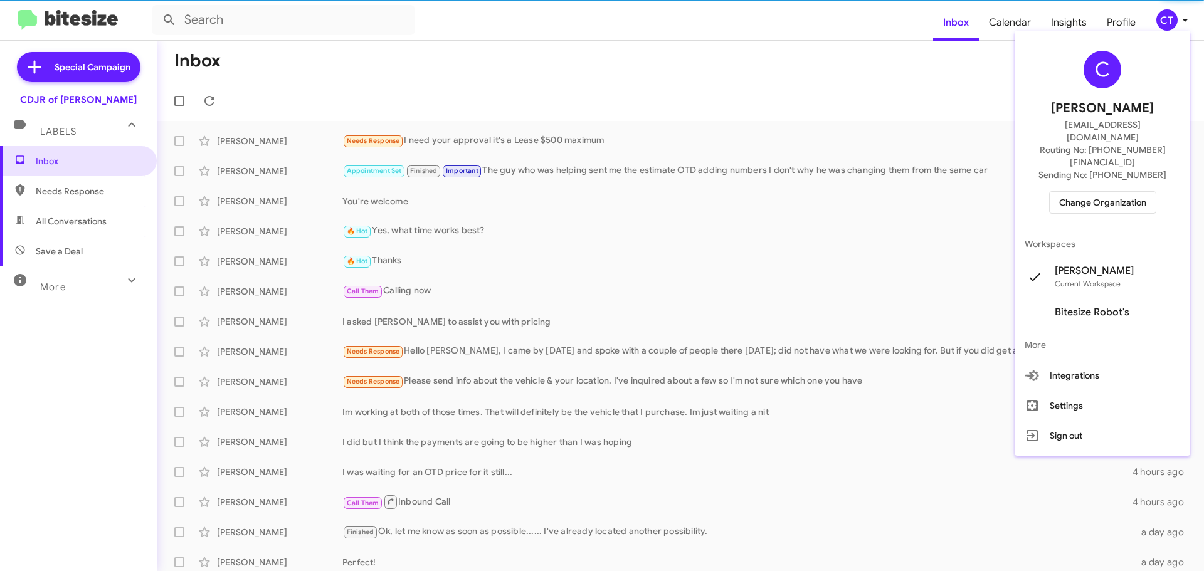
click at [1124, 164] on div "C [PERSON_NAME] [EMAIL_ADDRESS][DOMAIN_NAME] Routing No: [PHONE_NUMBER][FINANCI…" at bounding box center [1102, 132] width 176 height 193
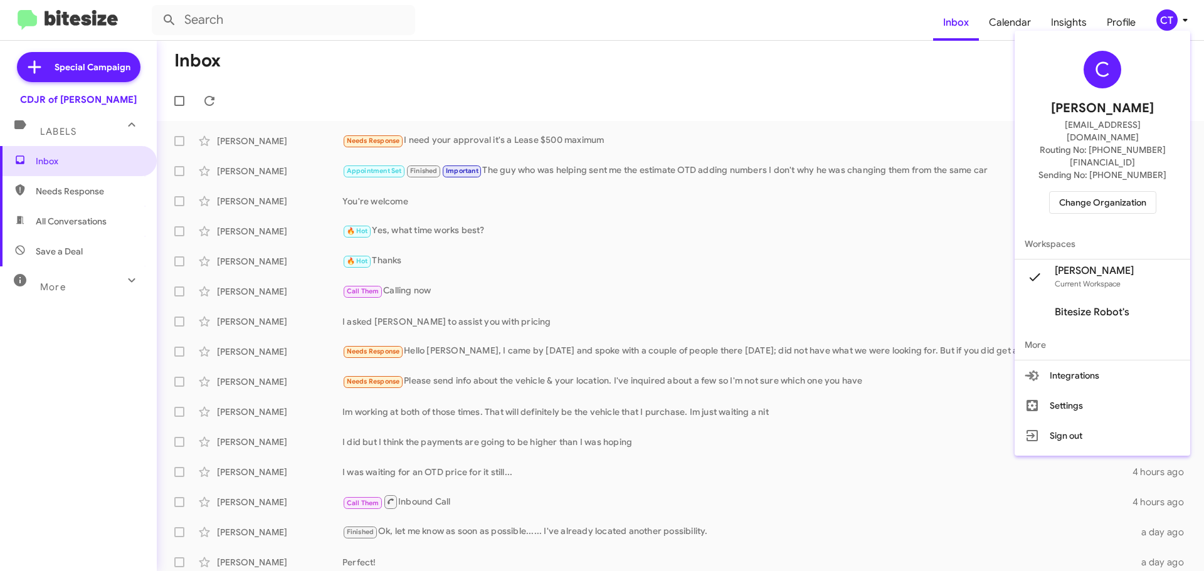
click at [1119, 192] on span "Change Organization" at bounding box center [1102, 202] width 87 height 21
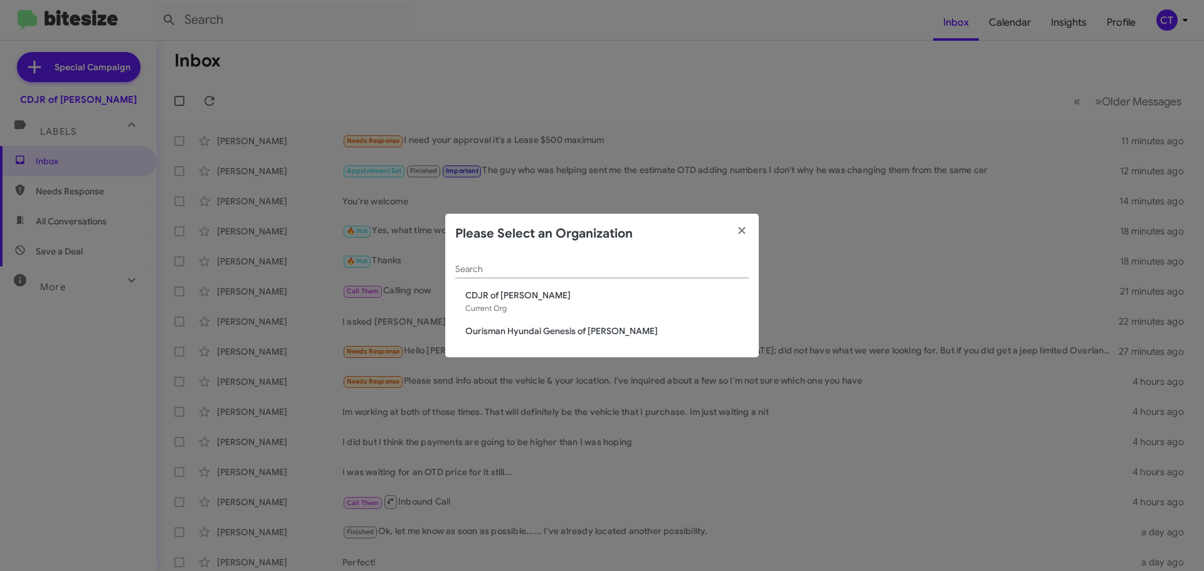
click at [546, 328] on span "Ourisman Hyundai Genesis of [PERSON_NAME]" at bounding box center [606, 331] width 283 height 13
